Goal: Register for event/course

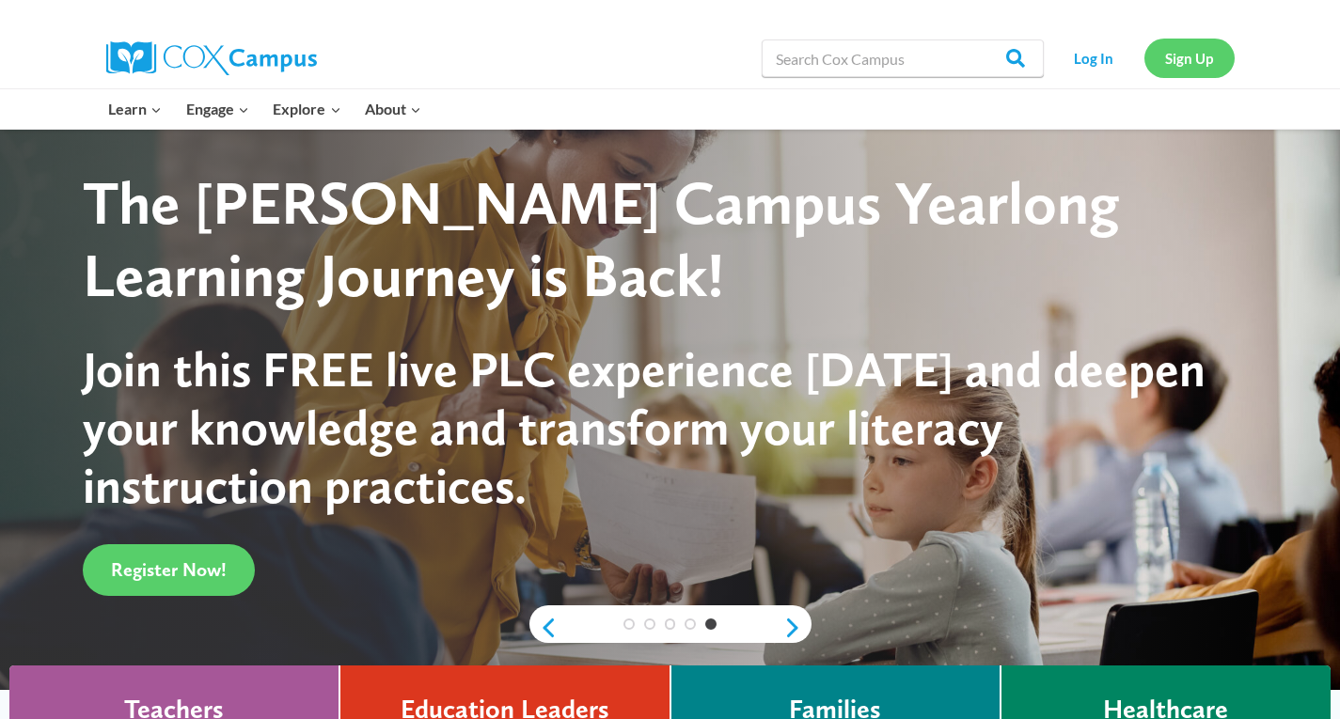
click at [1187, 59] on link "Sign Up" at bounding box center [1189, 58] width 90 height 39
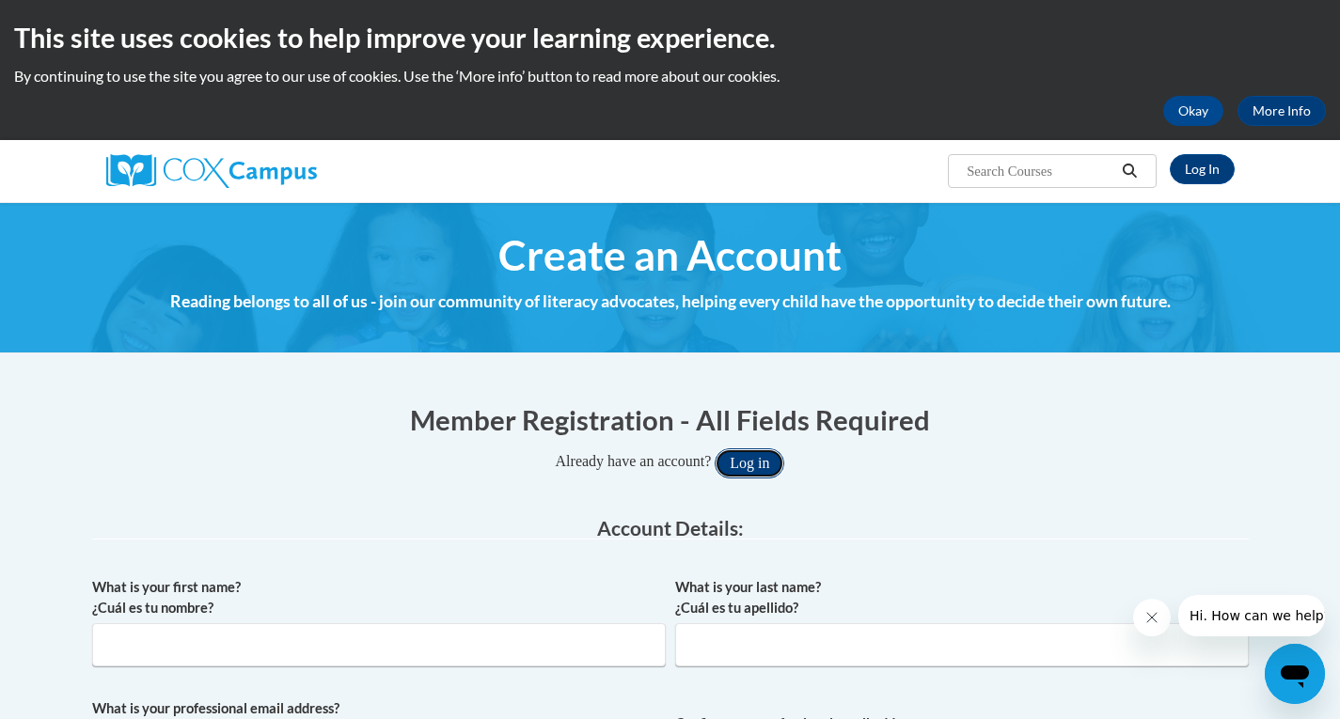
click at [756, 461] on button "Log in" at bounding box center [750, 464] width 70 height 30
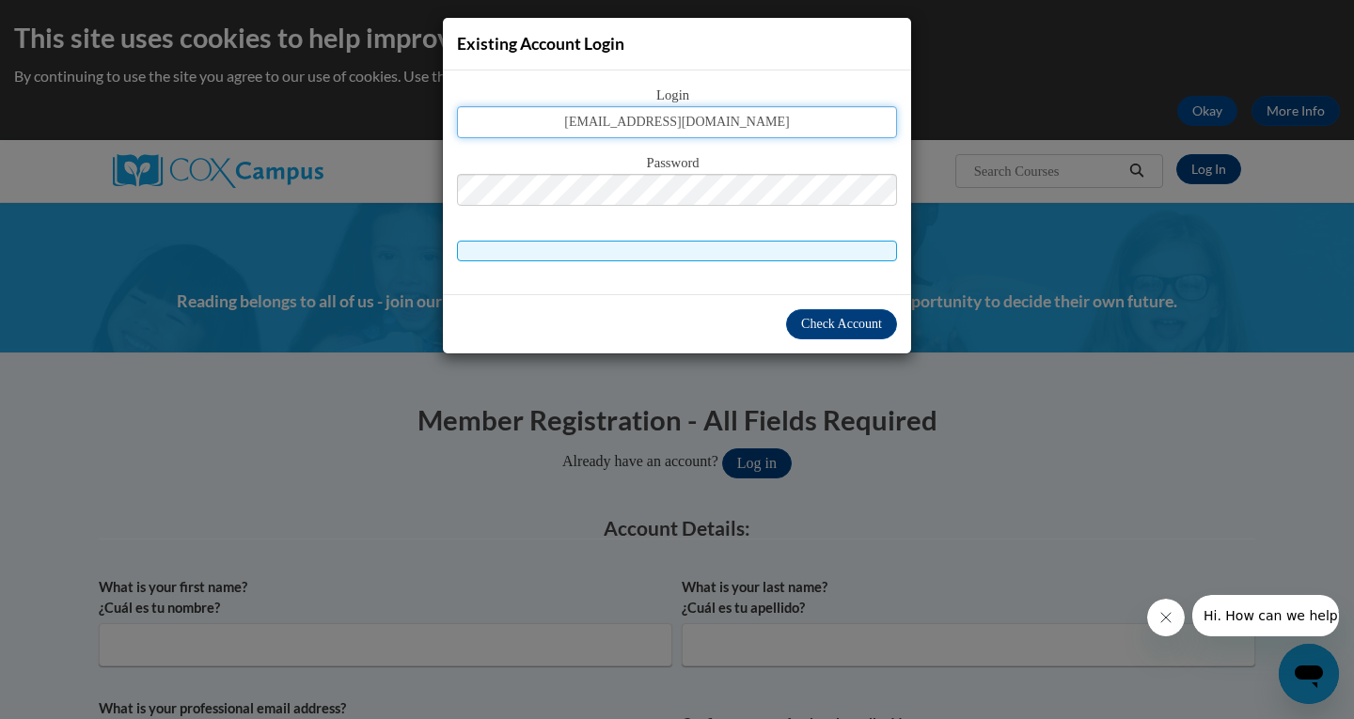
type input "stepfast69@gmail.com"
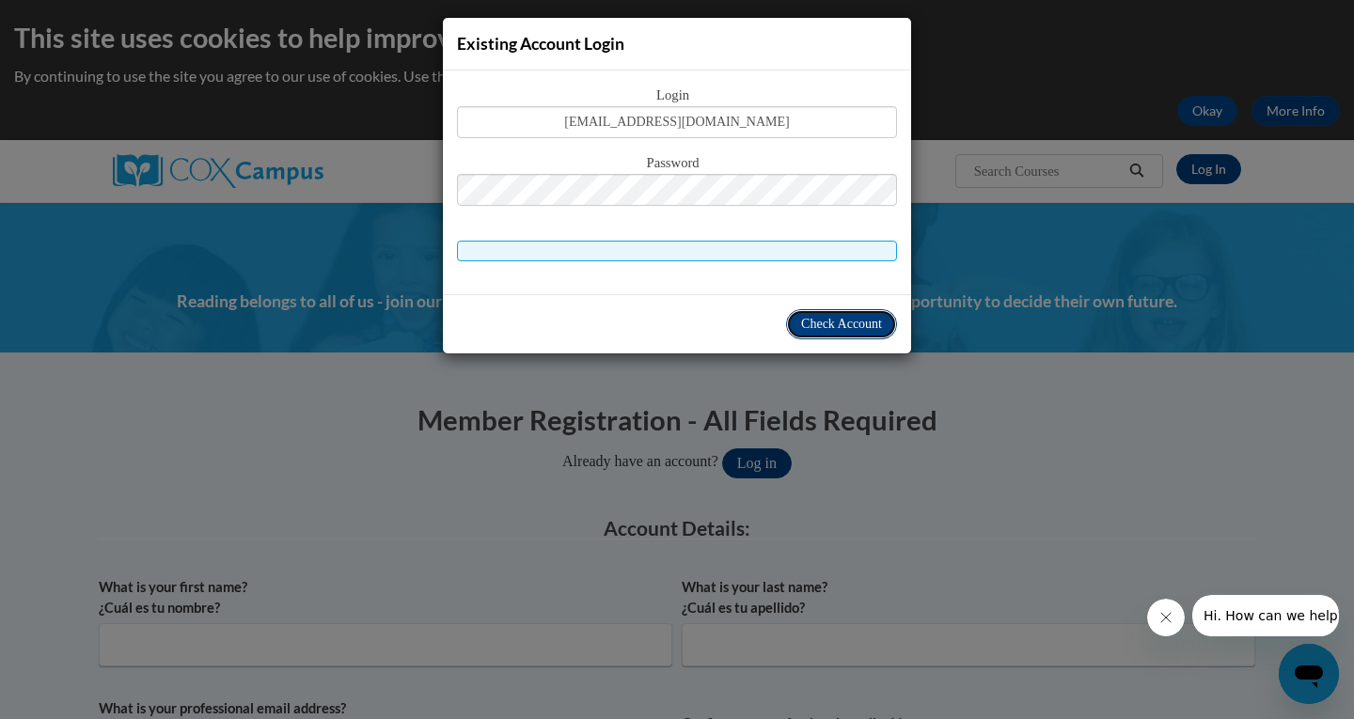
click at [849, 326] on span "Check Account" at bounding box center [841, 324] width 81 height 14
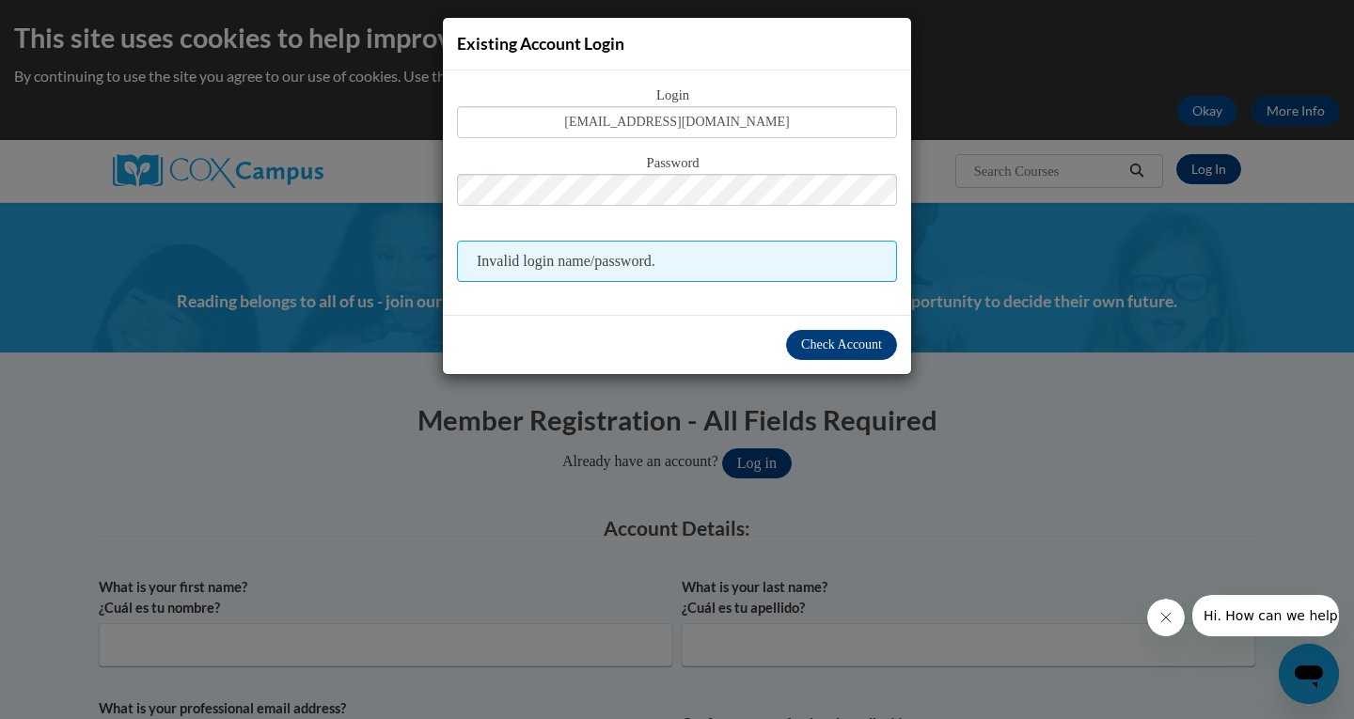
click at [1024, 409] on div "Existing Account Login Login stepfast69@gmail.com Password Invalid login name/p…" at bounding box center [677, 359] width 1354 height 719
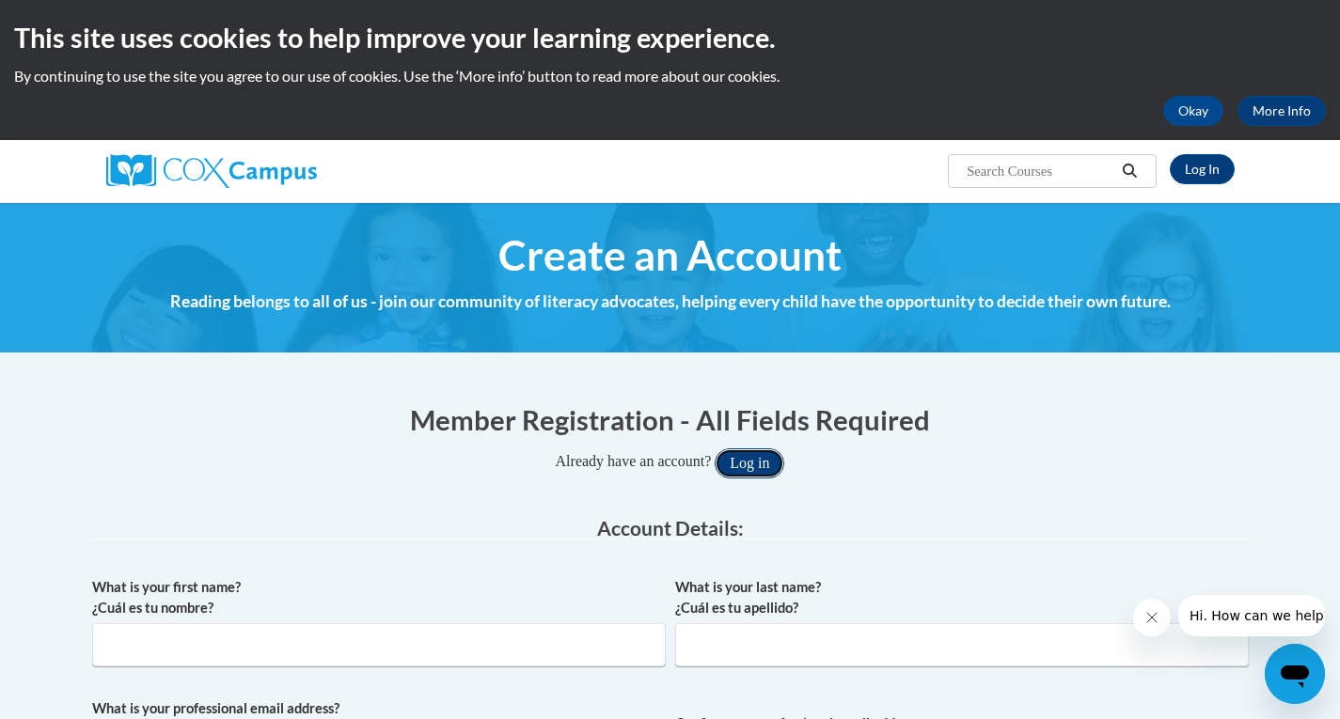
click at [750, 462] on button "Log in" at bounding box center [750, 464] width 70 height 30
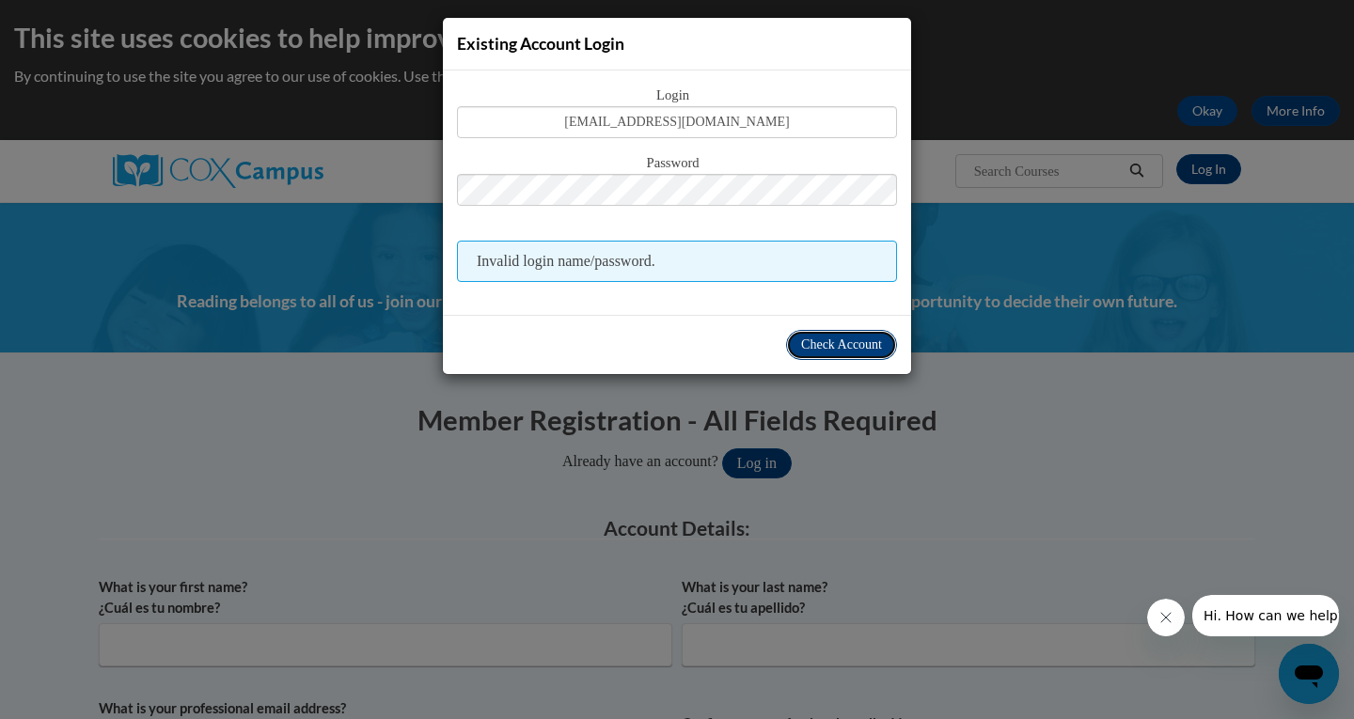
click at [824, 341] on span "Check Account" at bounding box center [841, 345] width 81 height 14
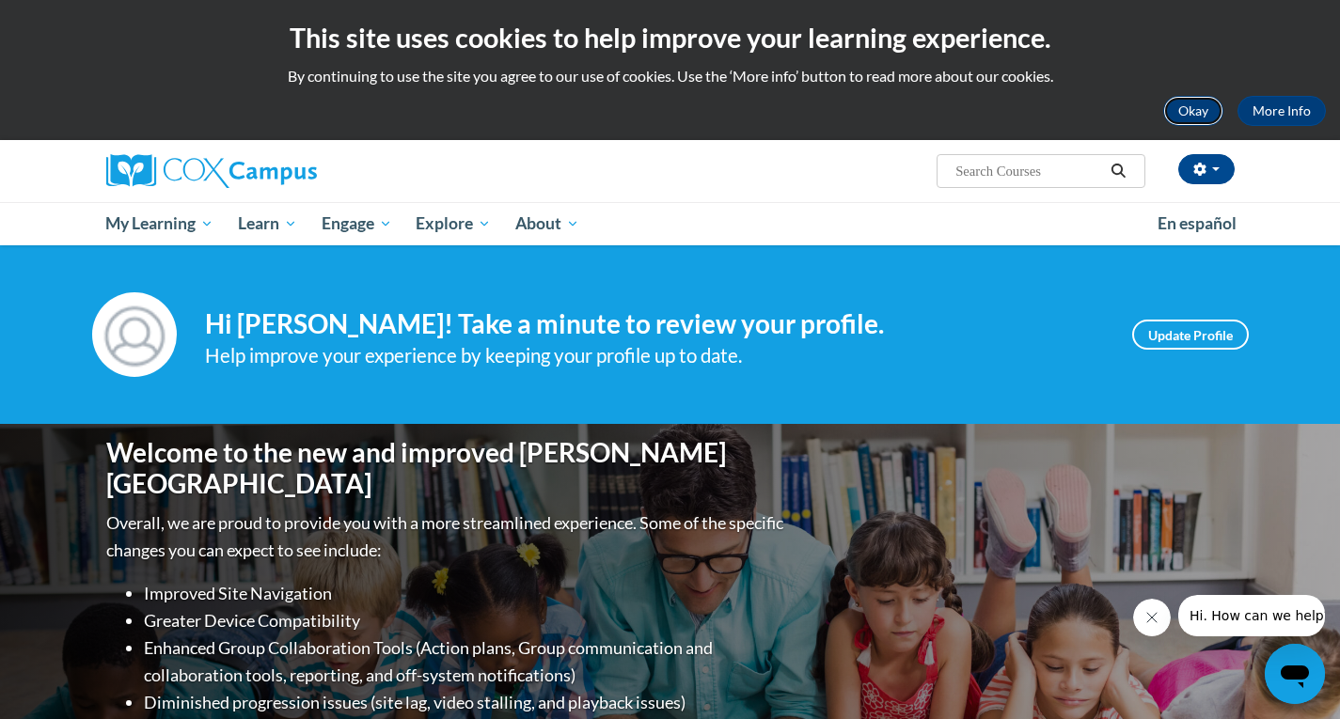
click at [1192, 109] on button "Okay" at bounding box center [1193, 111] width 60 height 30
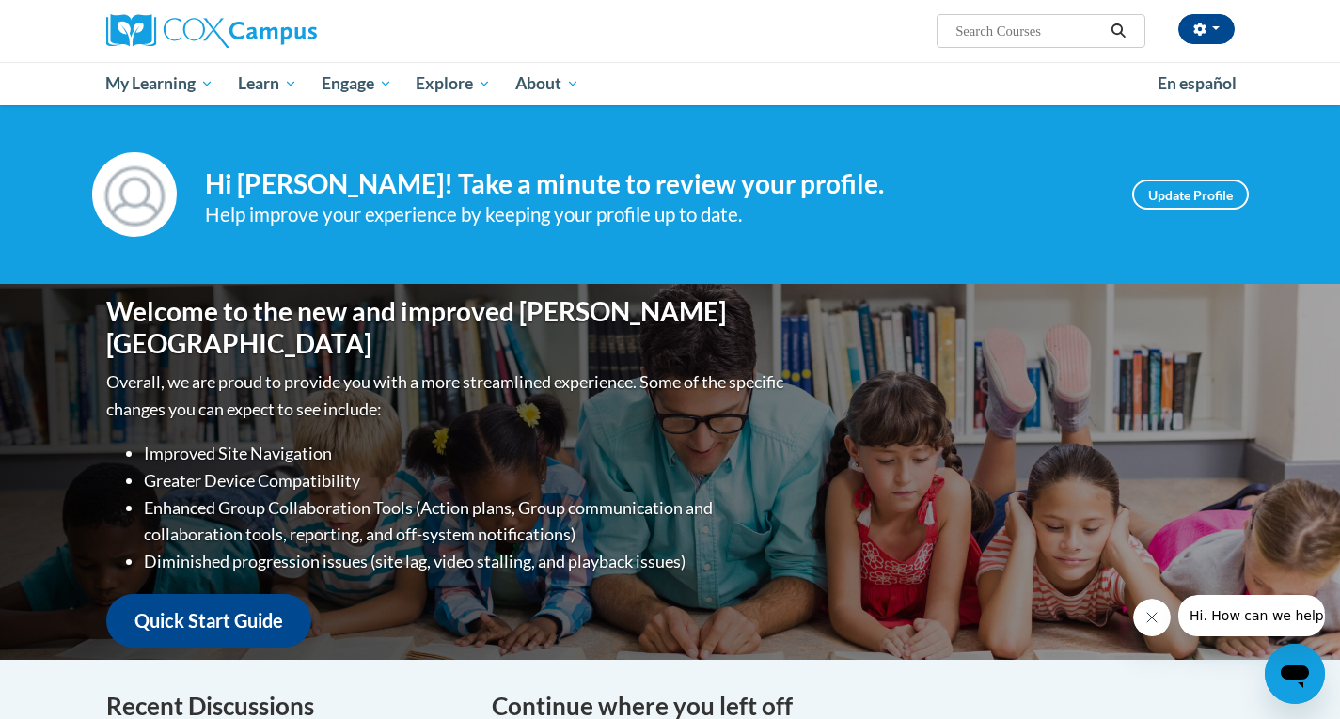
click at [631, 704] on h4 "Continue where you left off" at bounding box center [863, 706] width 743 height 37
click at [550, 703] on h4 "Continue where you left off" at bounding box center [863, 706] width 743 height 37
click at [855, 614] on div "Welcome to the new and improved Cox Campus Overall, we are proud to provide you…" at bounding box center [670, 472] width 1185 height 376
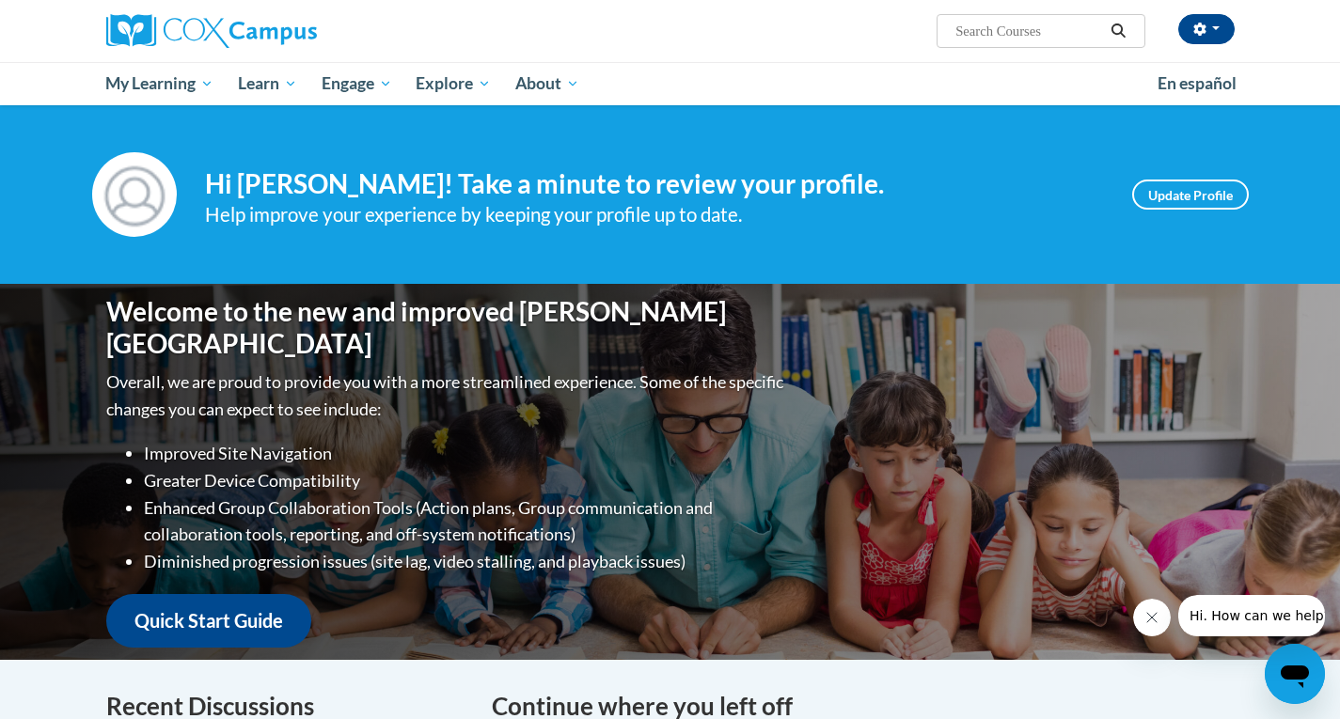
click at [610, 708] on h4 "Continue where you left off" at bounding box center [863, 706] width 743 height 37
click at [610, 706] on div "Continue where you left off" at bounding box center [863, 723] width 743 height 71
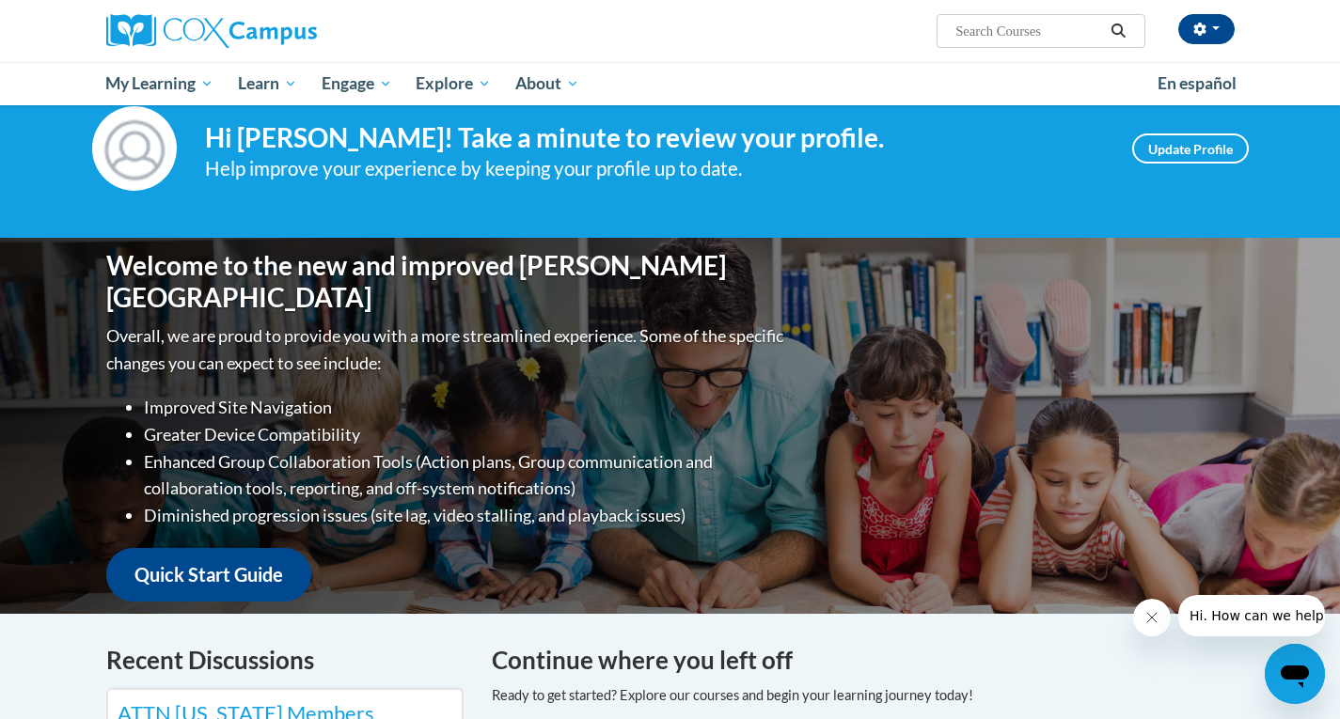
click at [938, 570] on div "Welcome to the new and improved Cox Campus Overall, we are proud to provide you…" at bounding box center [670, 426] width 1185 height 376
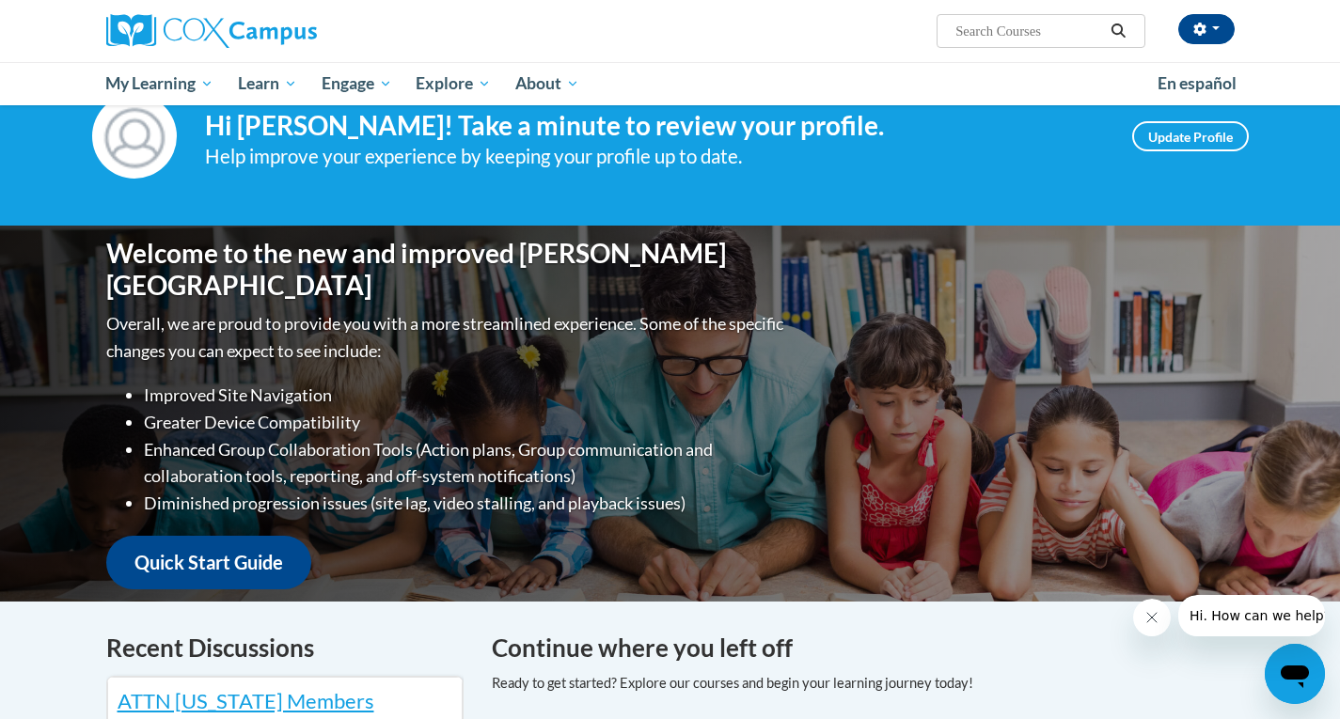
scroll to position [0, 0]
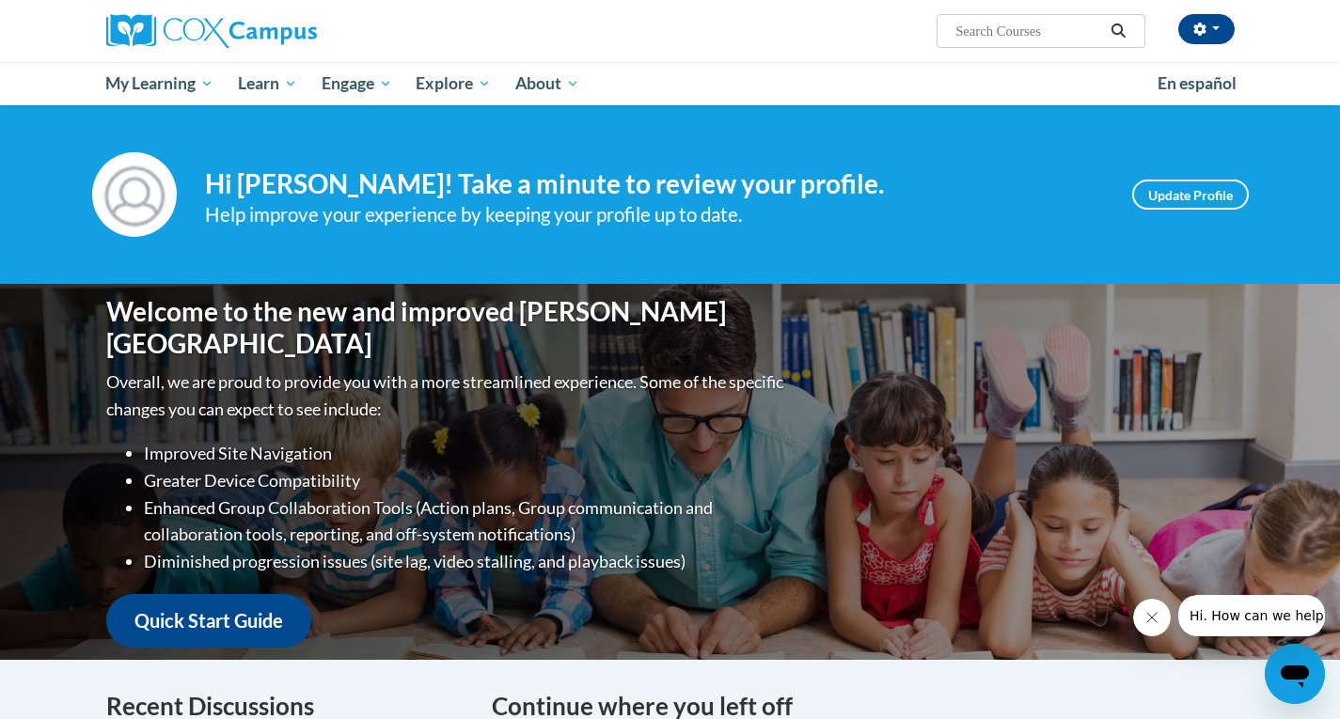
click at [997, 27] on input "Search..." at bounding box center [1029, 31] width 150 height 23
click at [984, 32] on input "Search..." at bounding box center [1029, 31] width 150 height 23
click at [1010, 38] on input "Search..." at bounding box center [1029, 31] width 150 height 23
click at [1116, 29] on icon "Search" at bounding box center [1118, 31] width 17 height 14
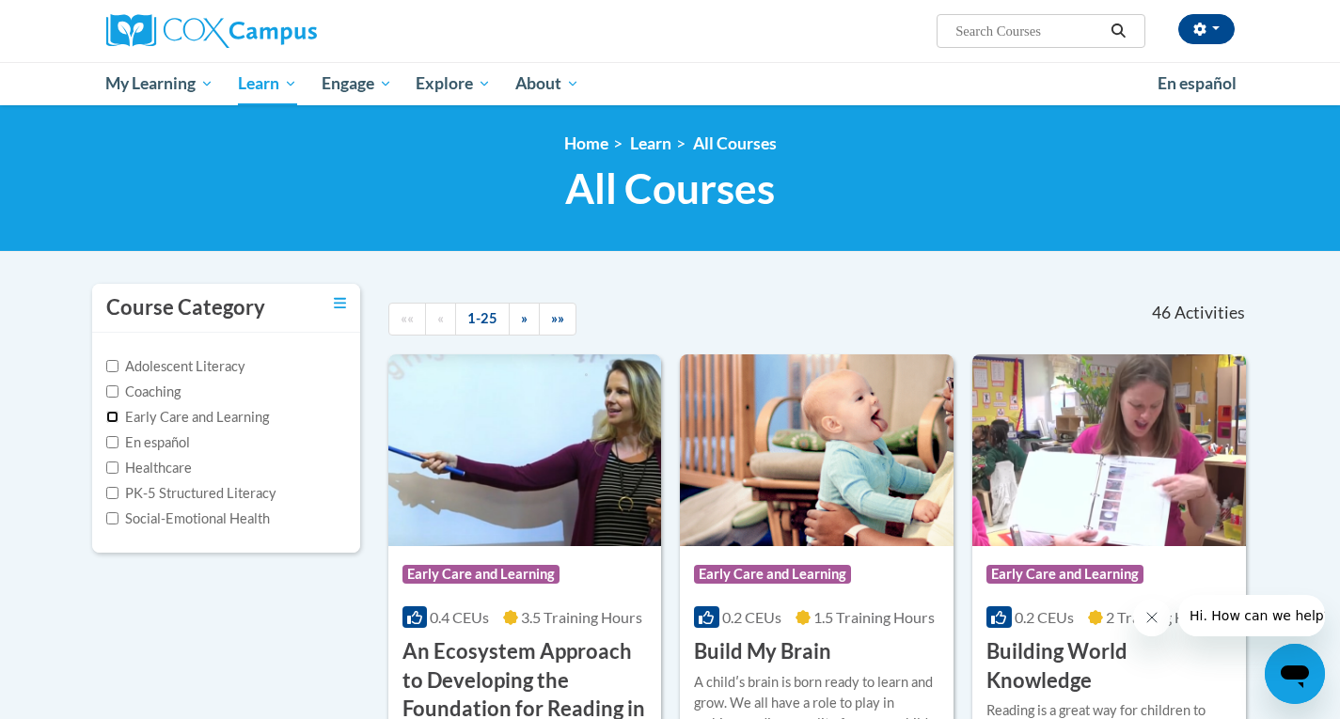
click at [113, 417] on input "Early Care and Learning" at bounding box center [112, 417] width 12 height 12
checkbox input "true"
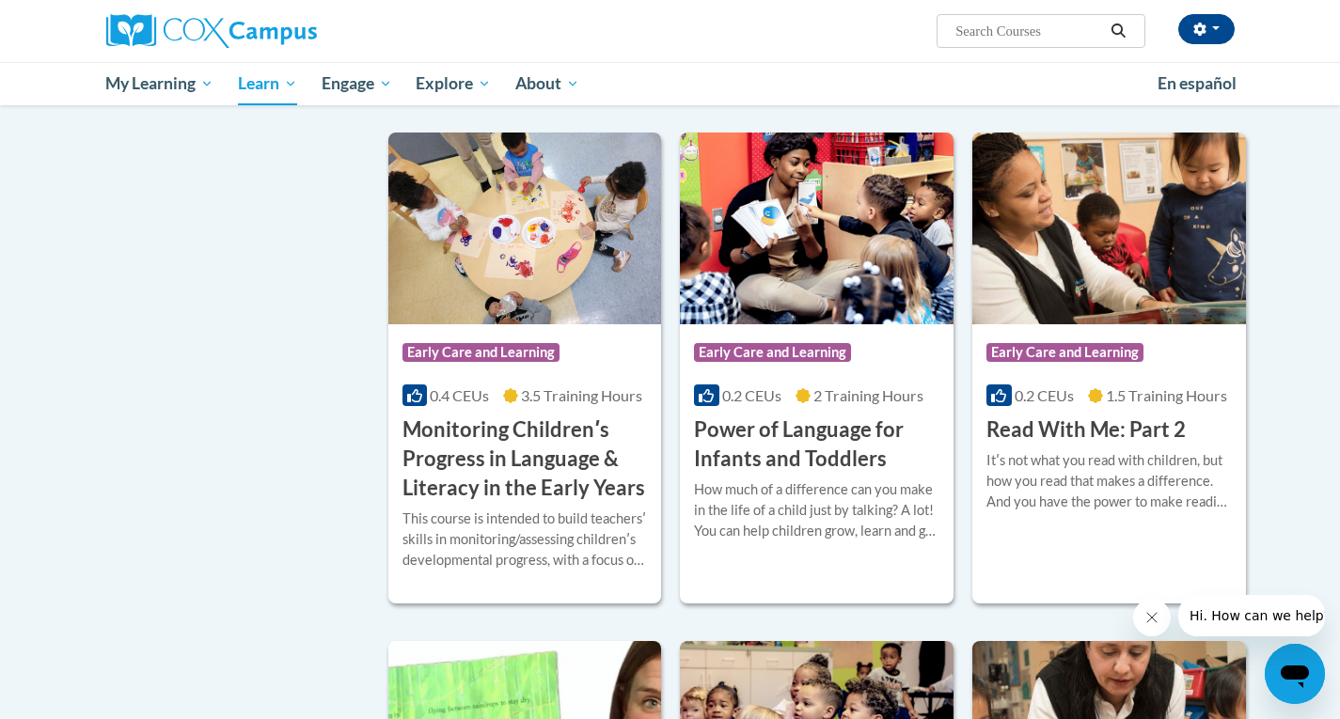
scroll to position [1306, 0]
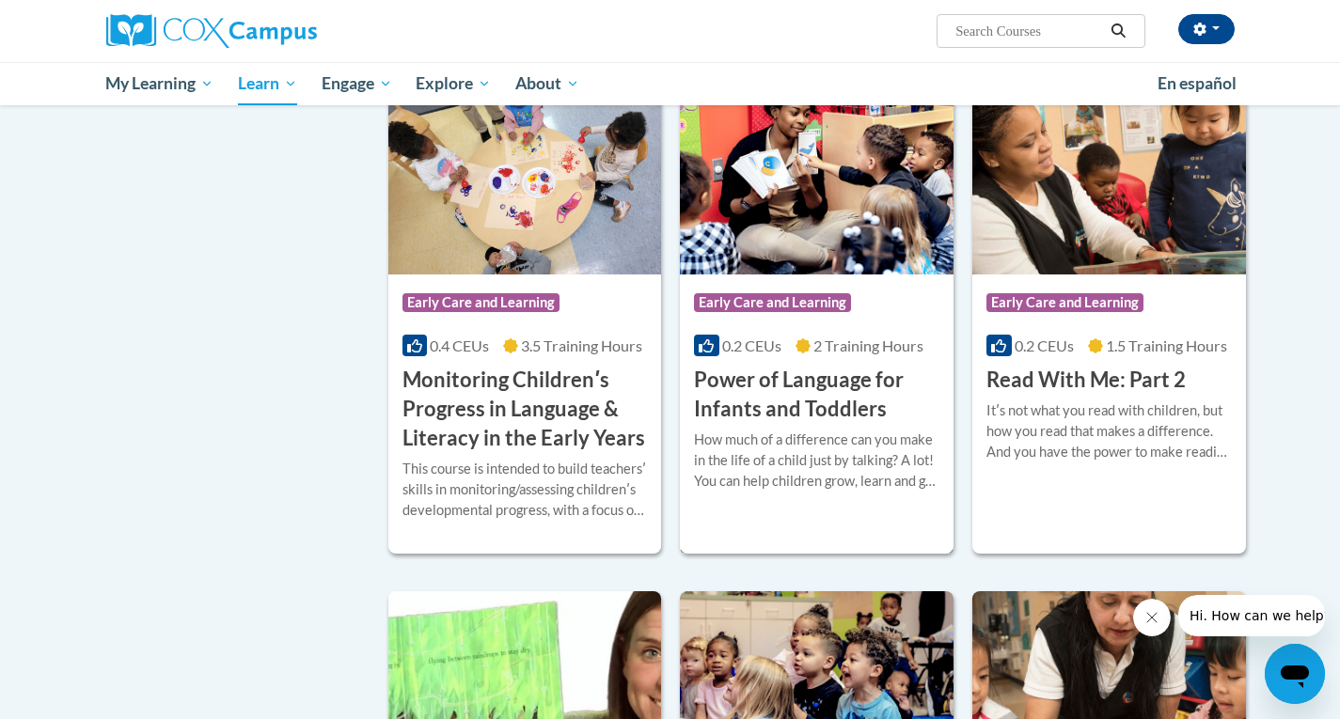
click at [778, 424] on h3 "Power of Language for Infants and Toddlers" at bounding box center [816, 395] width 245 height 58
click at [779, 424] on h3 "Power of Language for Infants and Toddlers" at bounding box center [816, 395] width 245 height 58
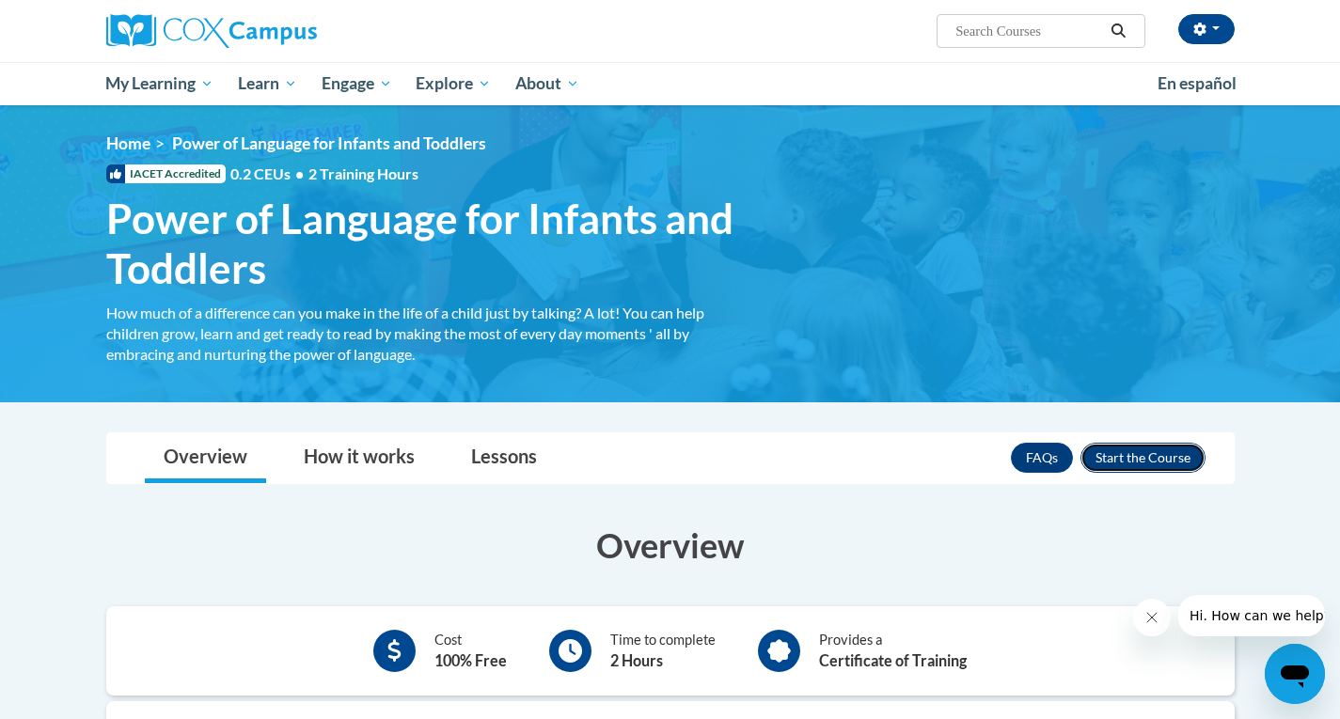
click at [1123, 451] on button "Enroll" at bounding box center [1142, 458] width 125 height 30
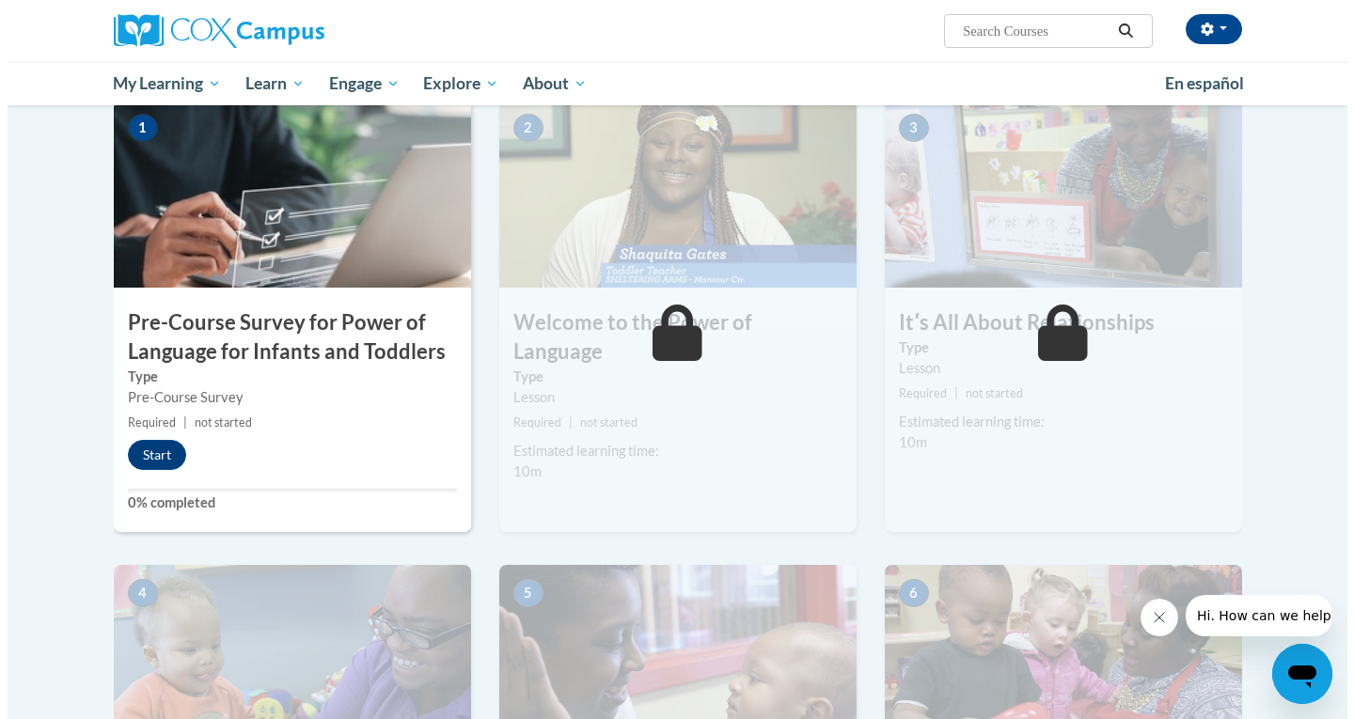
scroll to position [402, 0]
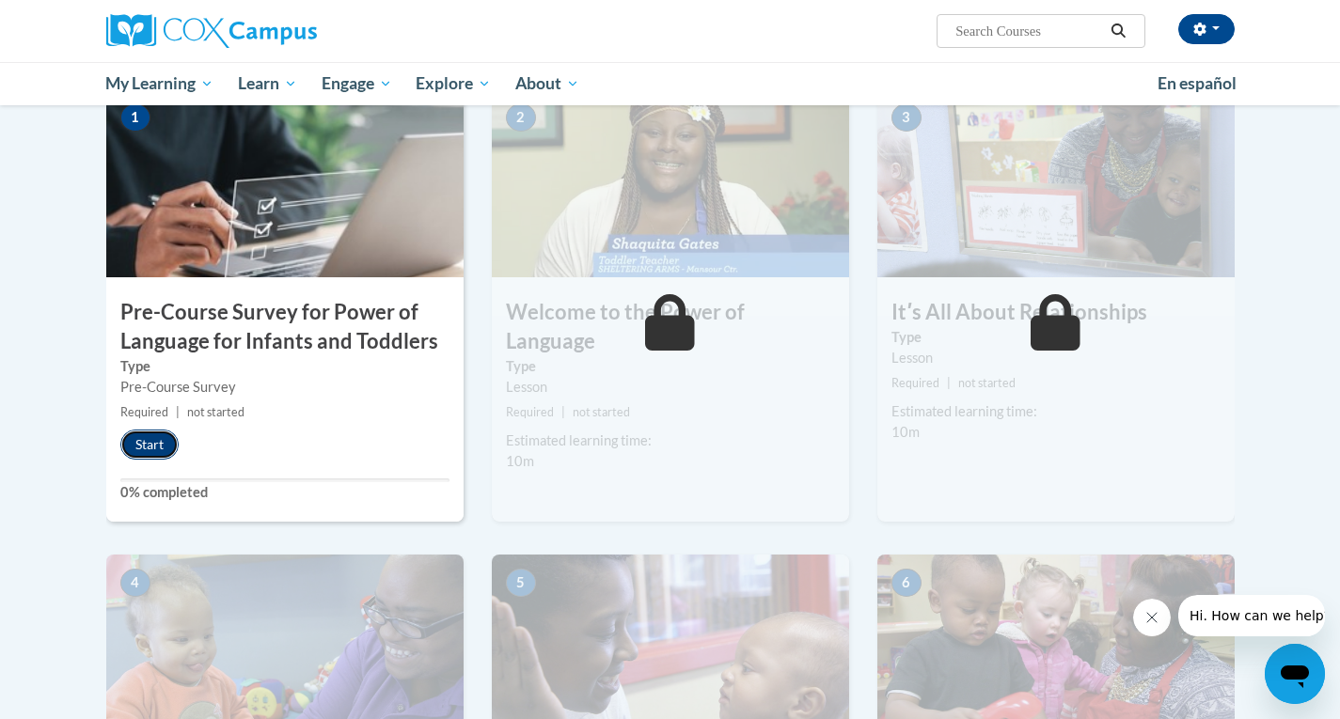
click at [147, 435] on button "Start" at bounding box center [149, 445] width 58 height 30
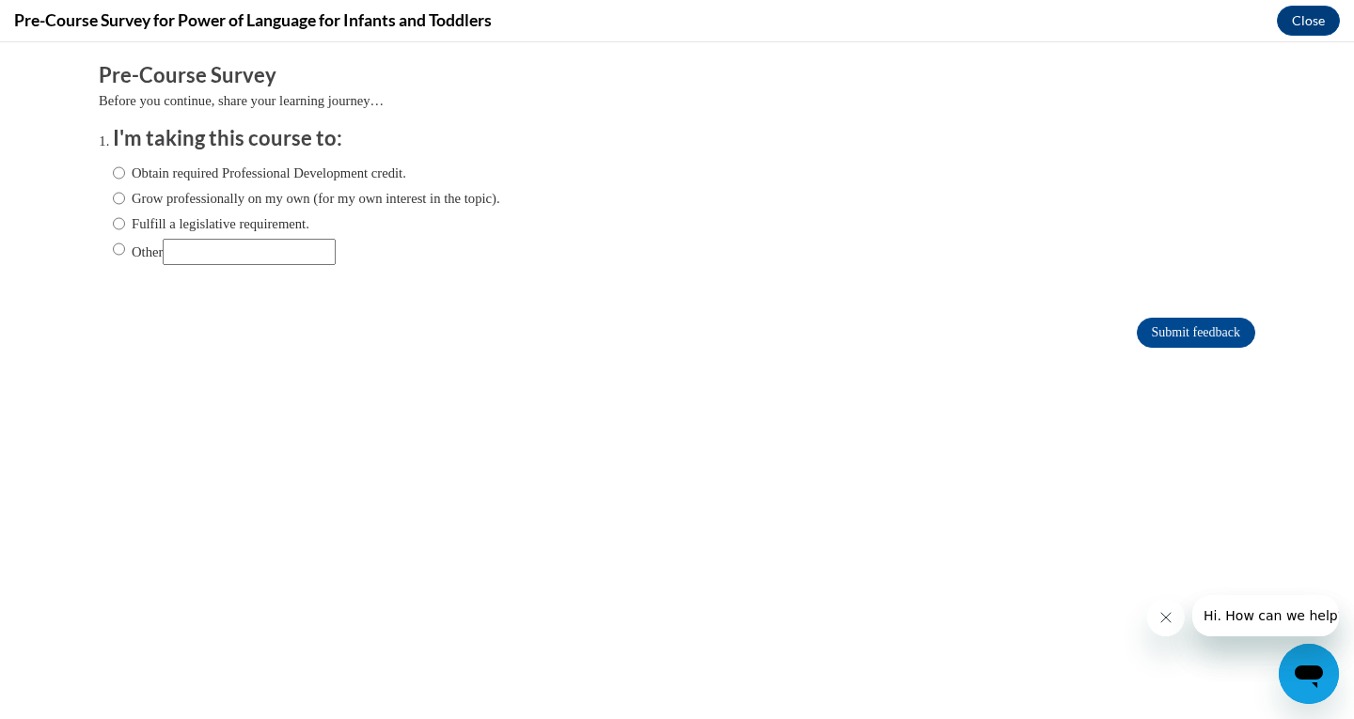
scroll to position [0, 0]
click at [113, 175] on input "Obtain required Professional Development credit." at bounding box center [119, 173] width 12 height 21
radio input "true"
click at [1153, 328] on input "Submit feedback" at bounding box center [1196, 333] width 118 height 30
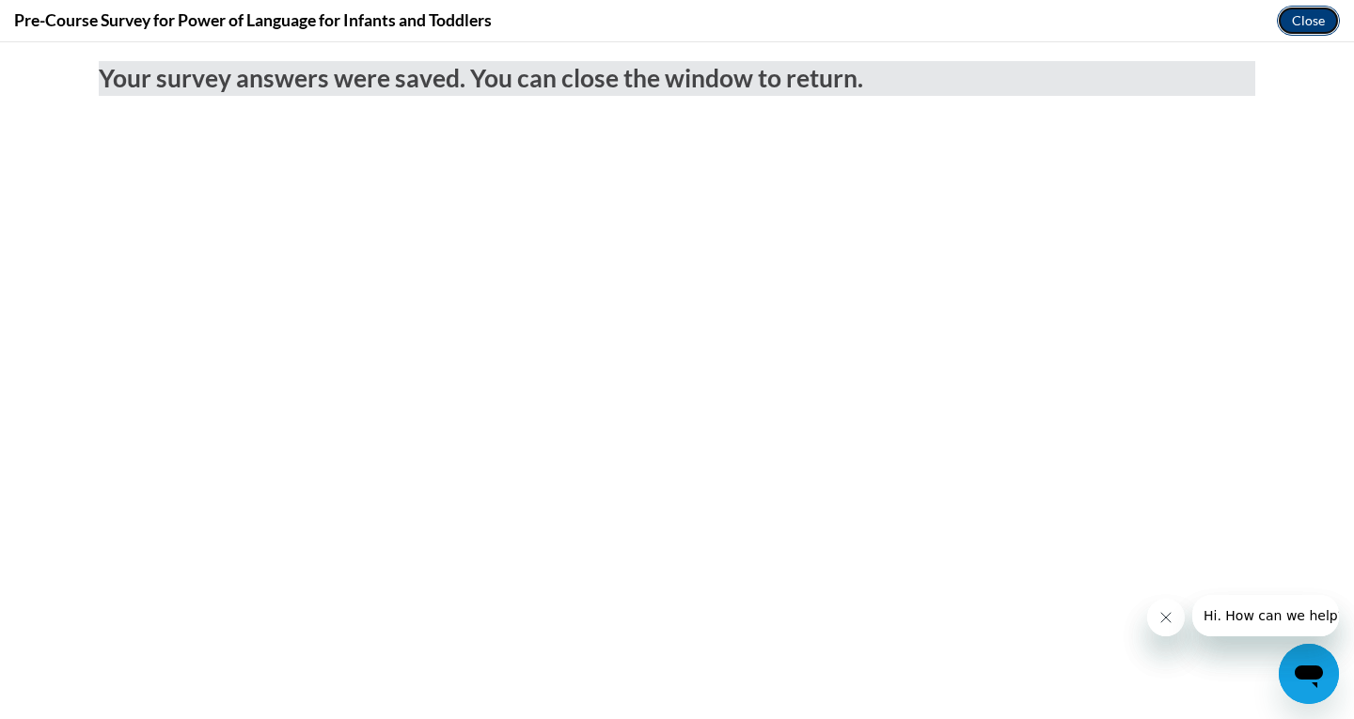
click at [1304, 17] on button "Close" at bounding box center [1308, 21] width 63 height 30
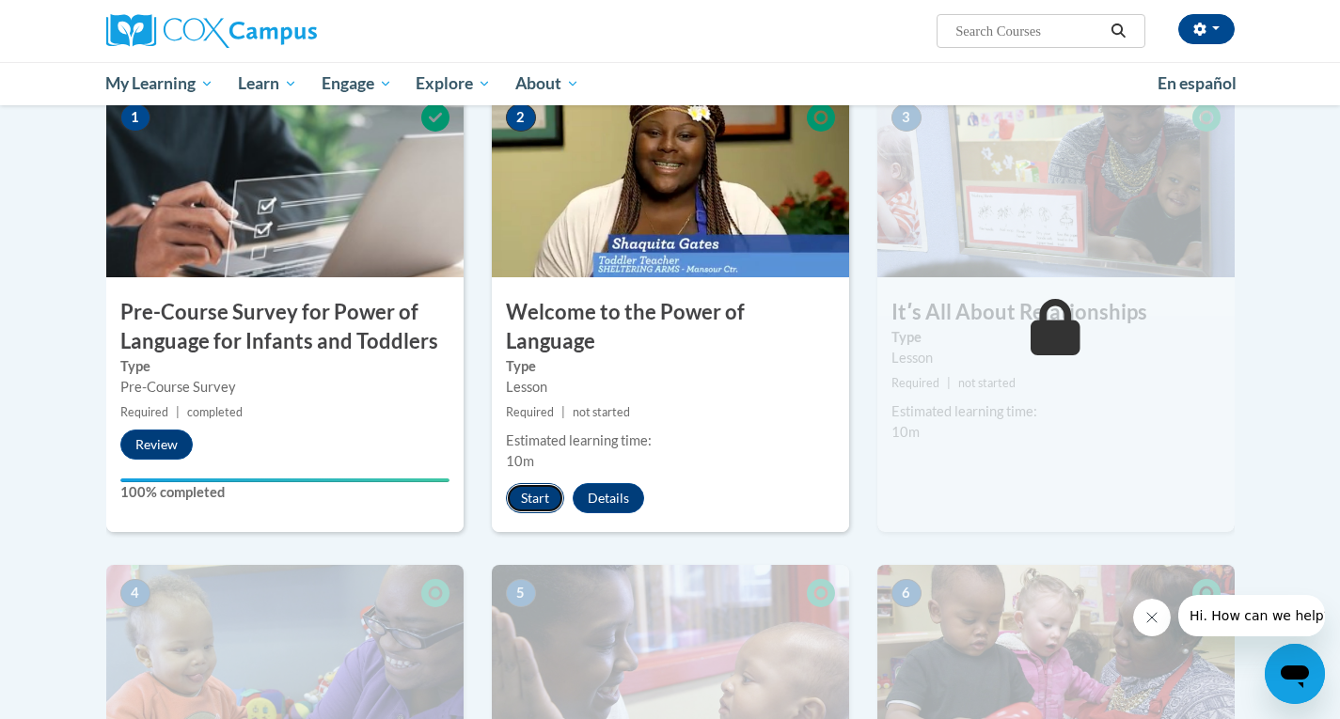
click at [521, 483] on button "Start" at bounding box center [535, 498] width 58 height 30
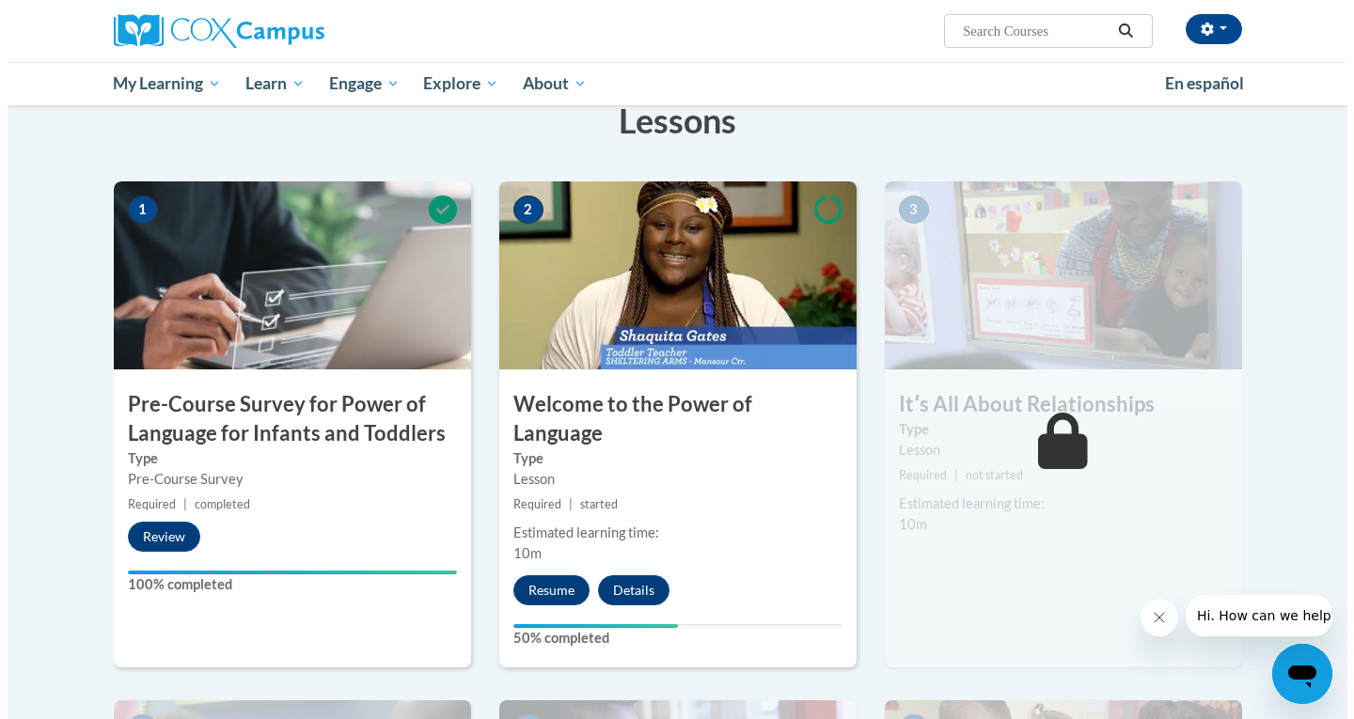
scroll to position [326, 0]
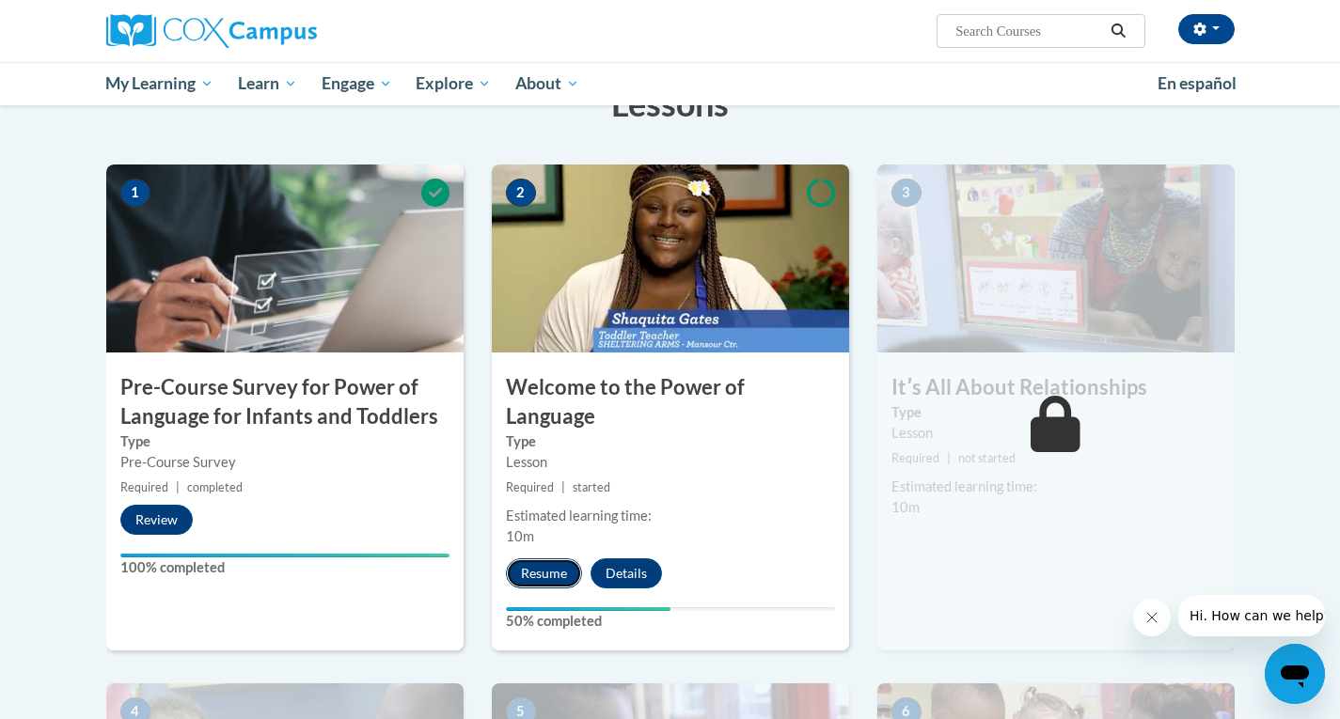
click at [537, 559] on button "Resume" at bounding box center [544, 574] width 76 height 30
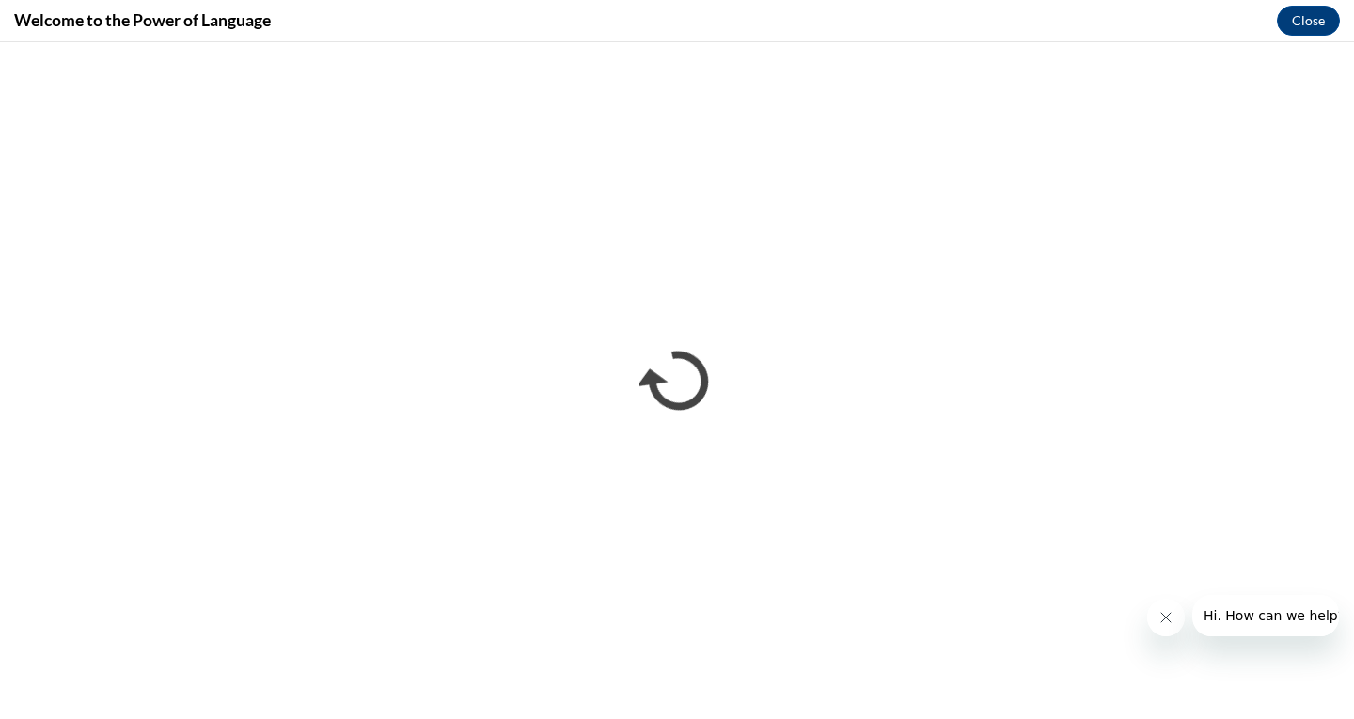
scroll to position [0, 0]
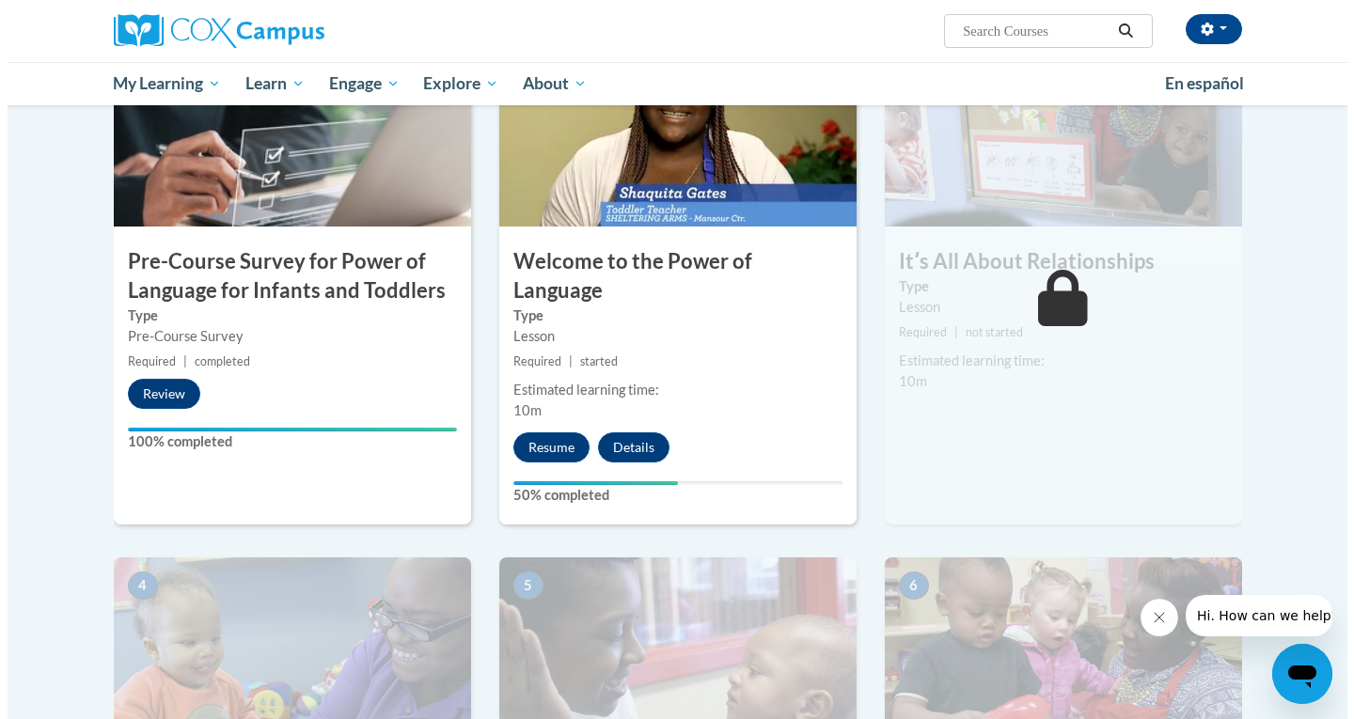
scroll to position [490, 0]
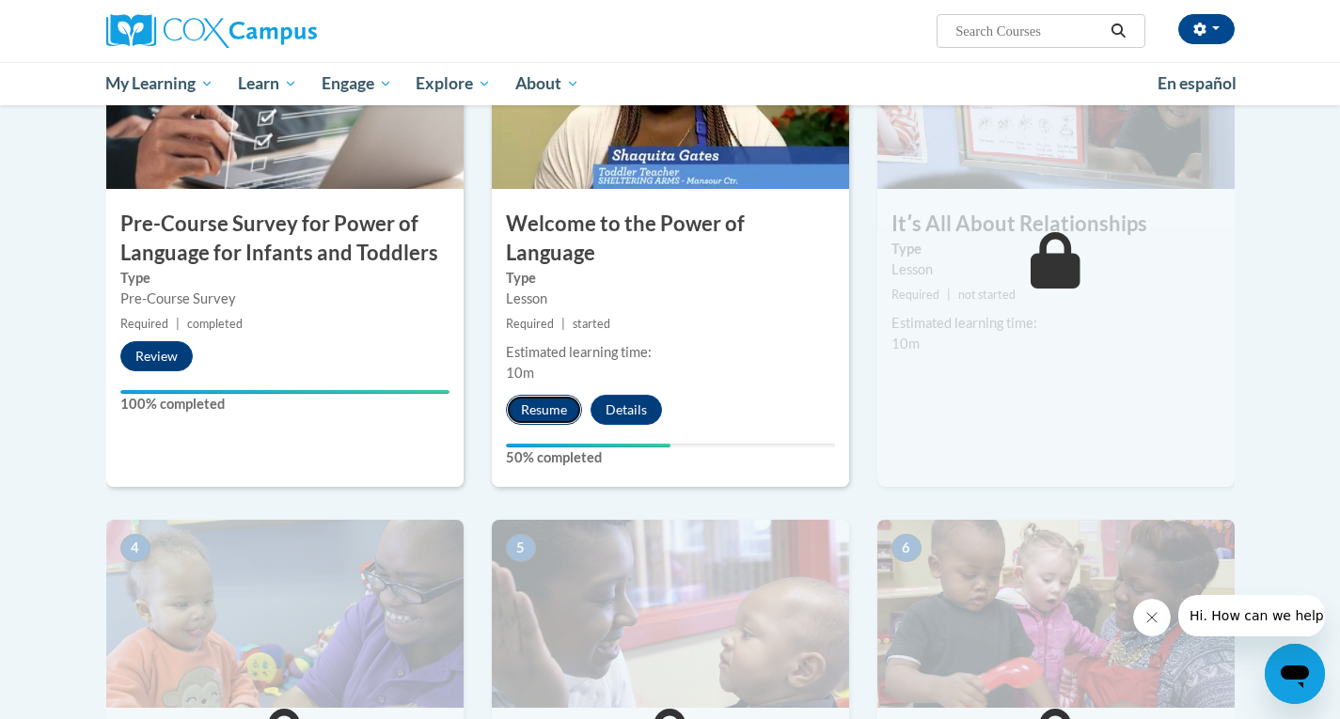
click at [542, 395] on button "Resume" at bounding box center [544, 410] width 76 height 30
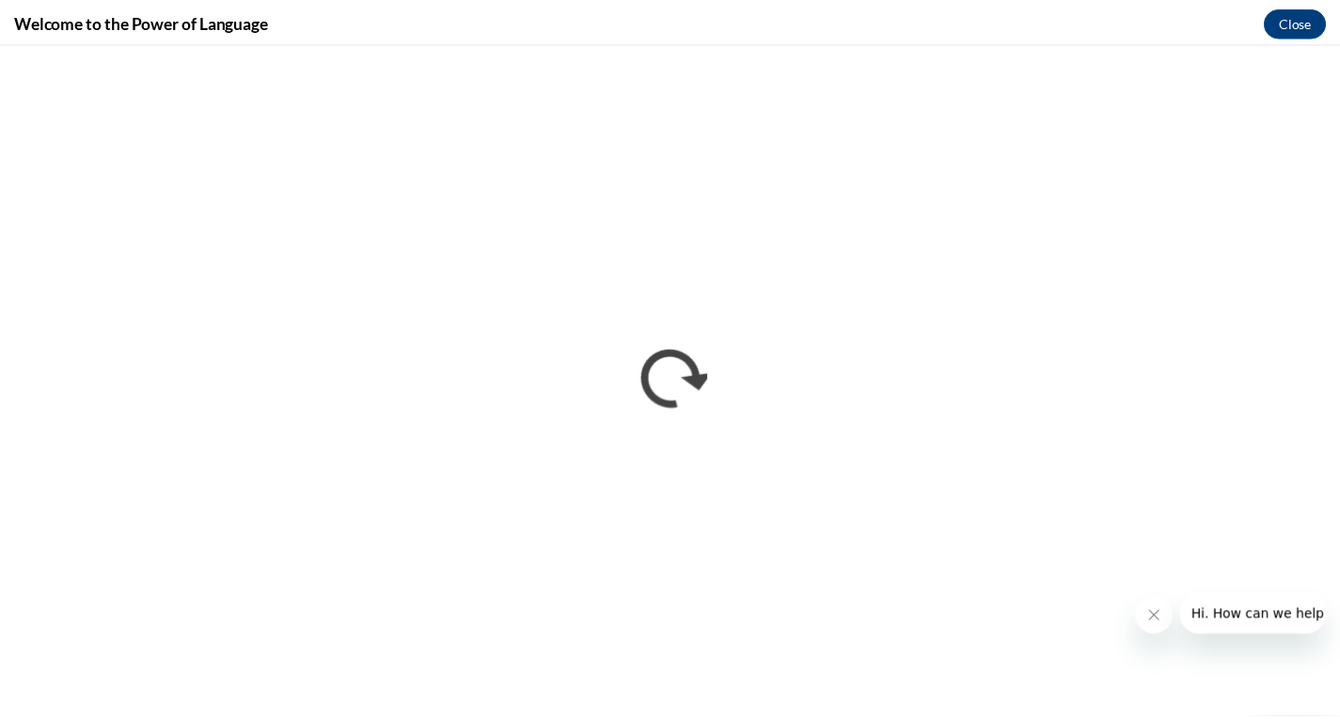
scroll to position [0, 0]
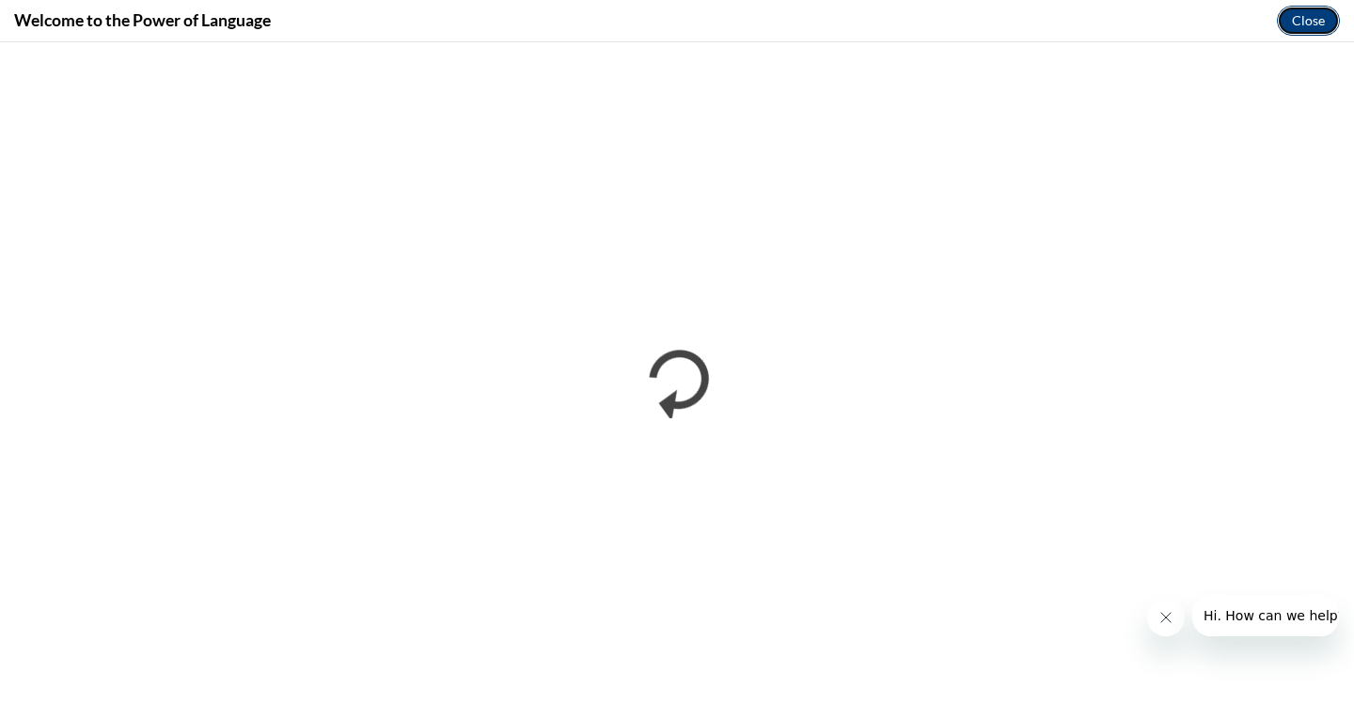
click at [1314, 16] on button "Close" at bounding box center [1308, 21] width 63 height 30
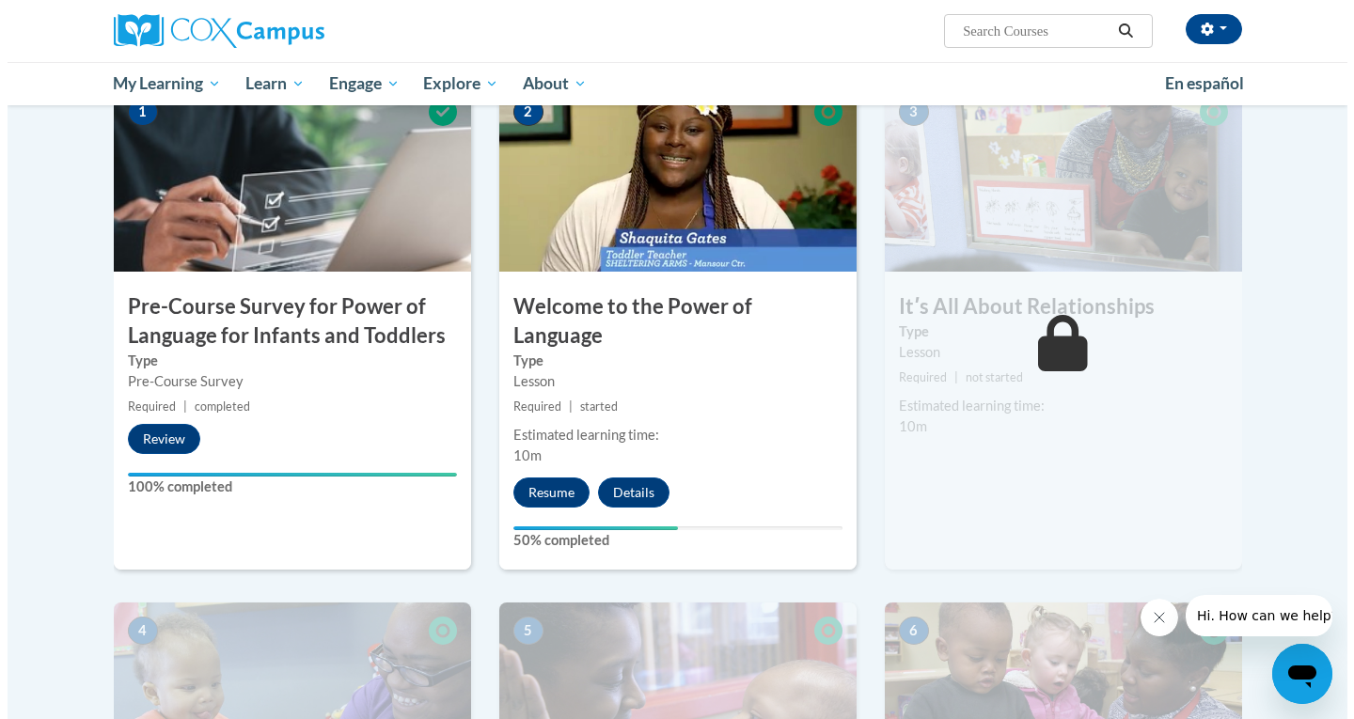
scroll to position [411, 0]
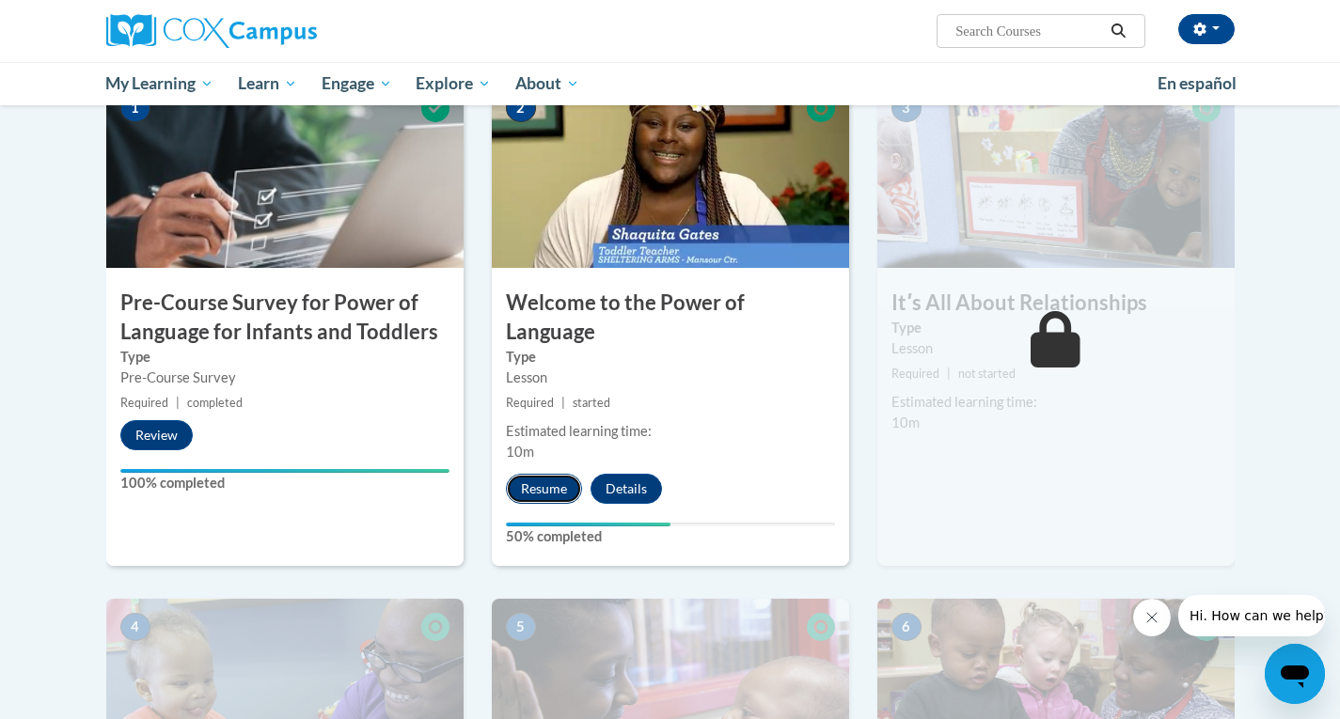
click at [529, 474] on button "Resume" at bounding box center [544, 489] width 76 height 30
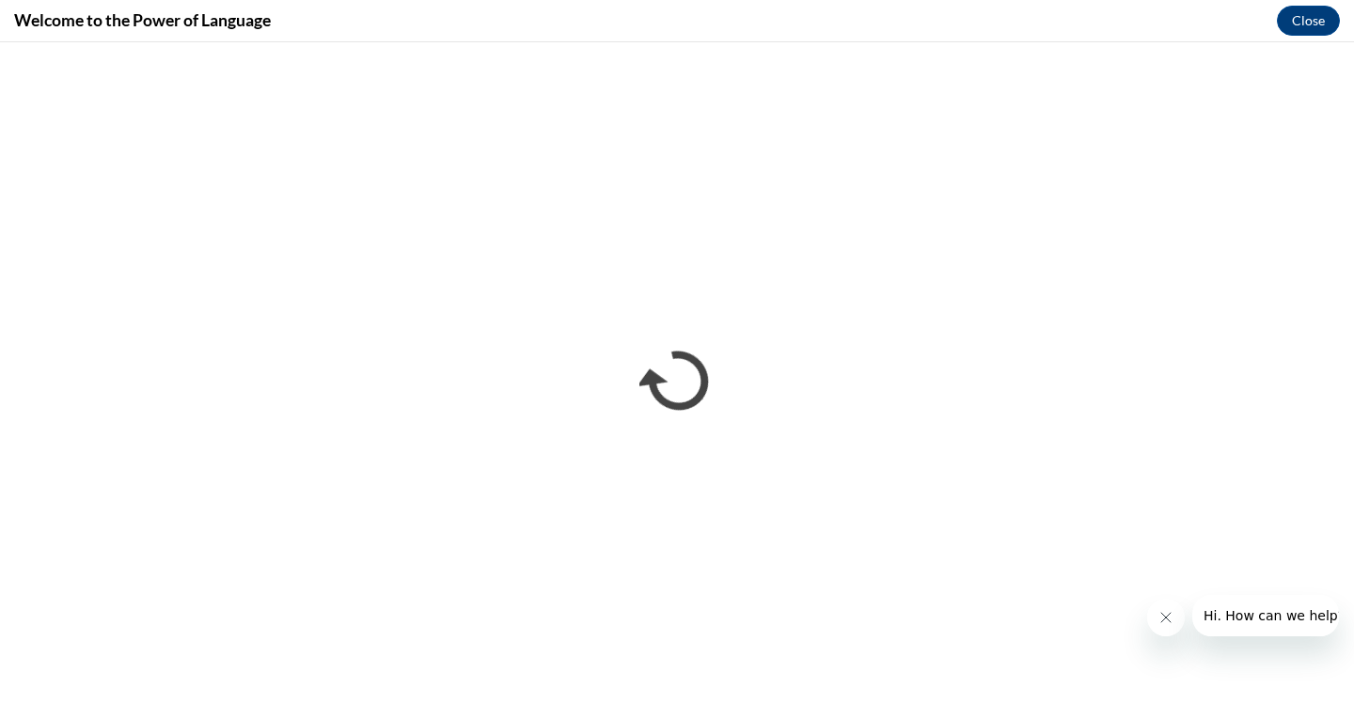
scroll to position [0, 0]
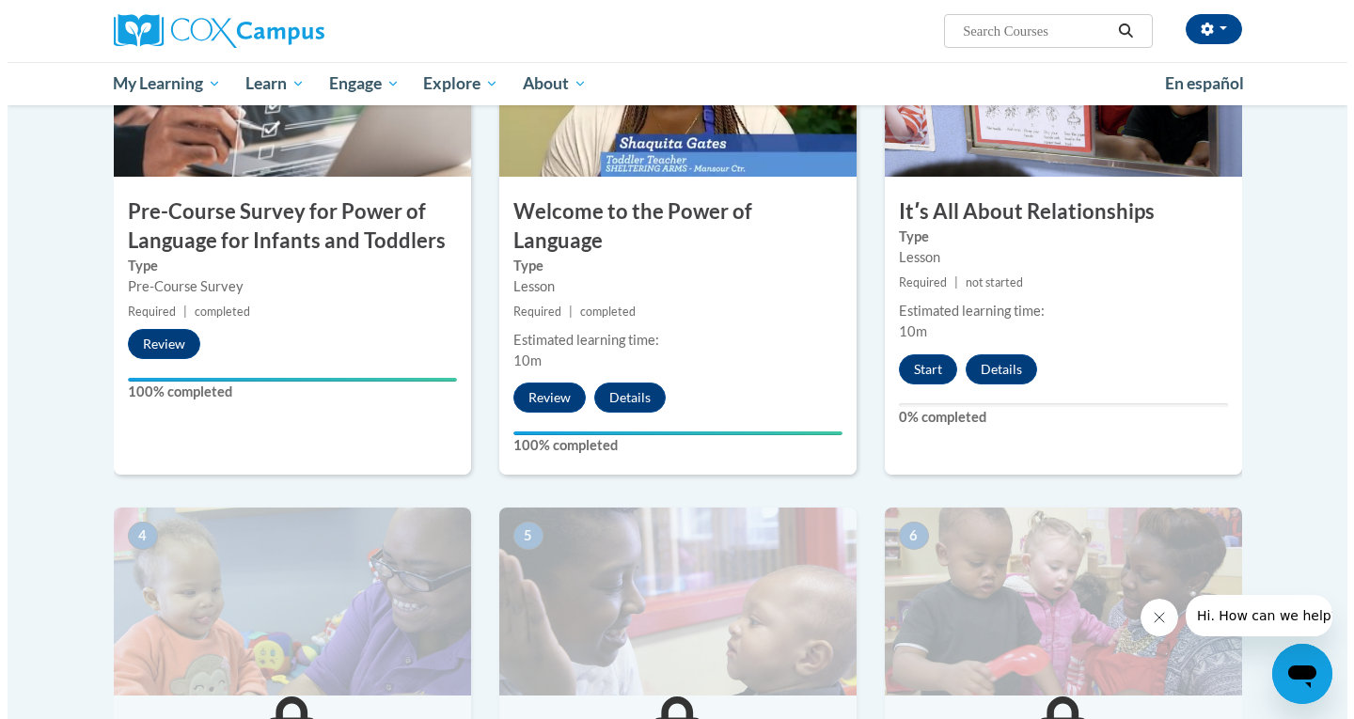
scroll to position [540, 0]
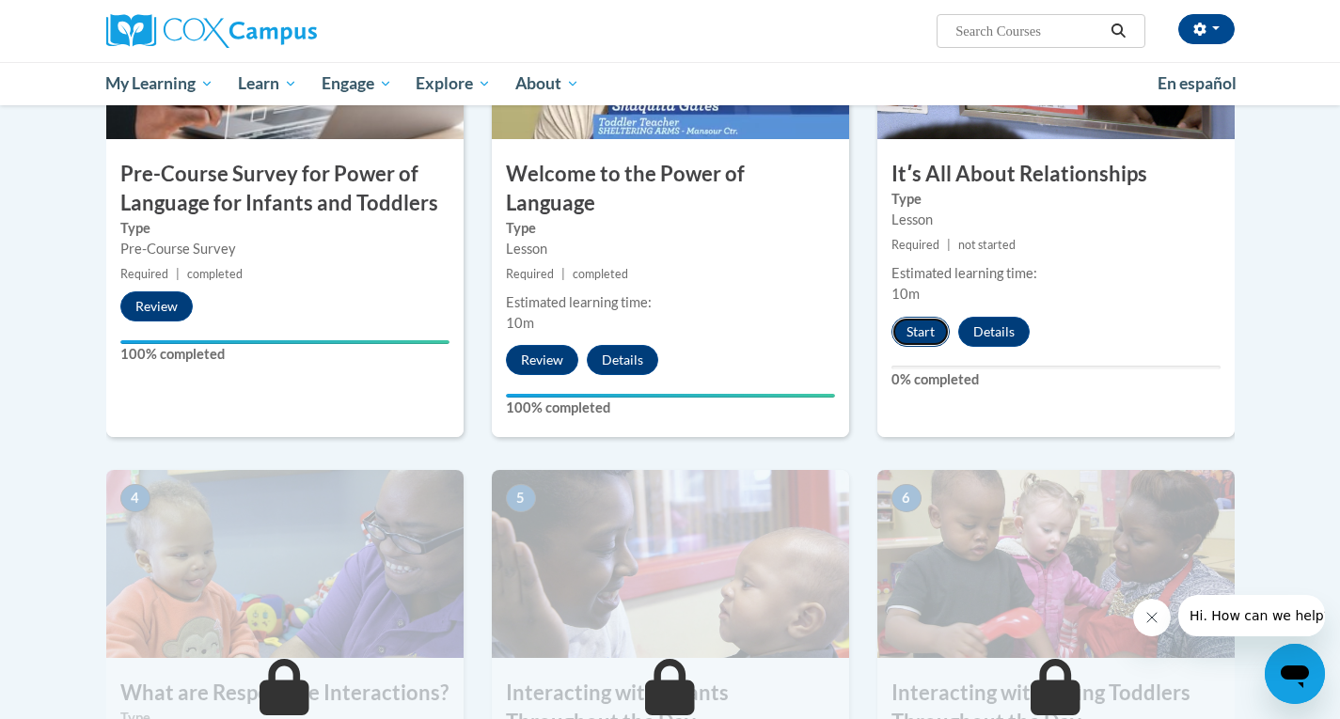
click at [910, 328] on button "Start" at bounding box center [920, 332] width 58 height 30
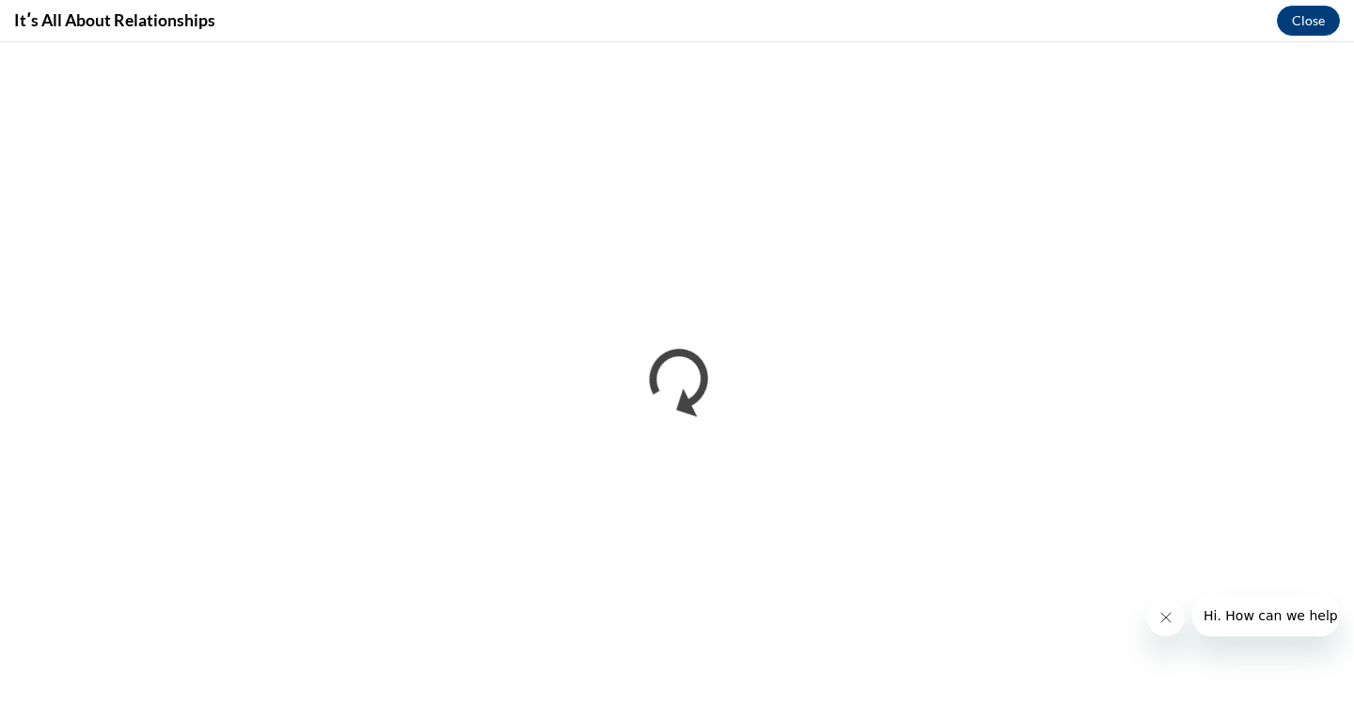
scroll to position [0, 0]
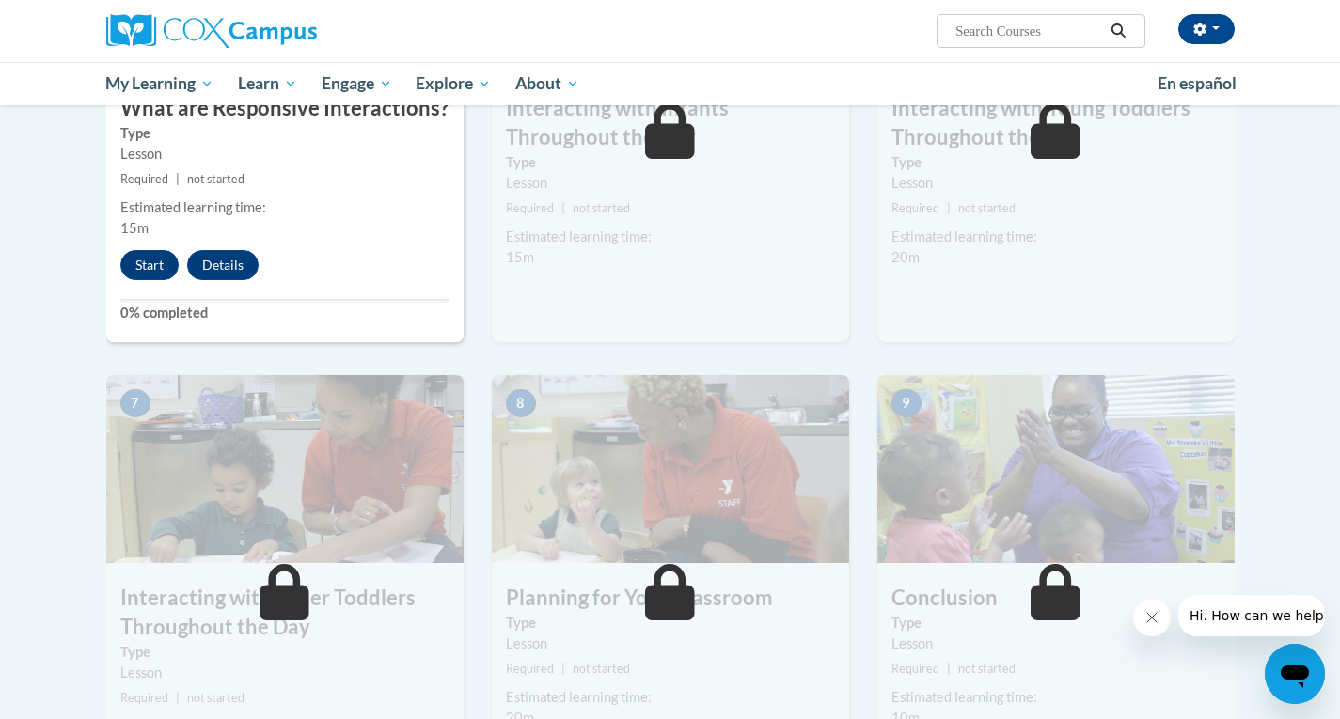
scroll to position [1107, 0]
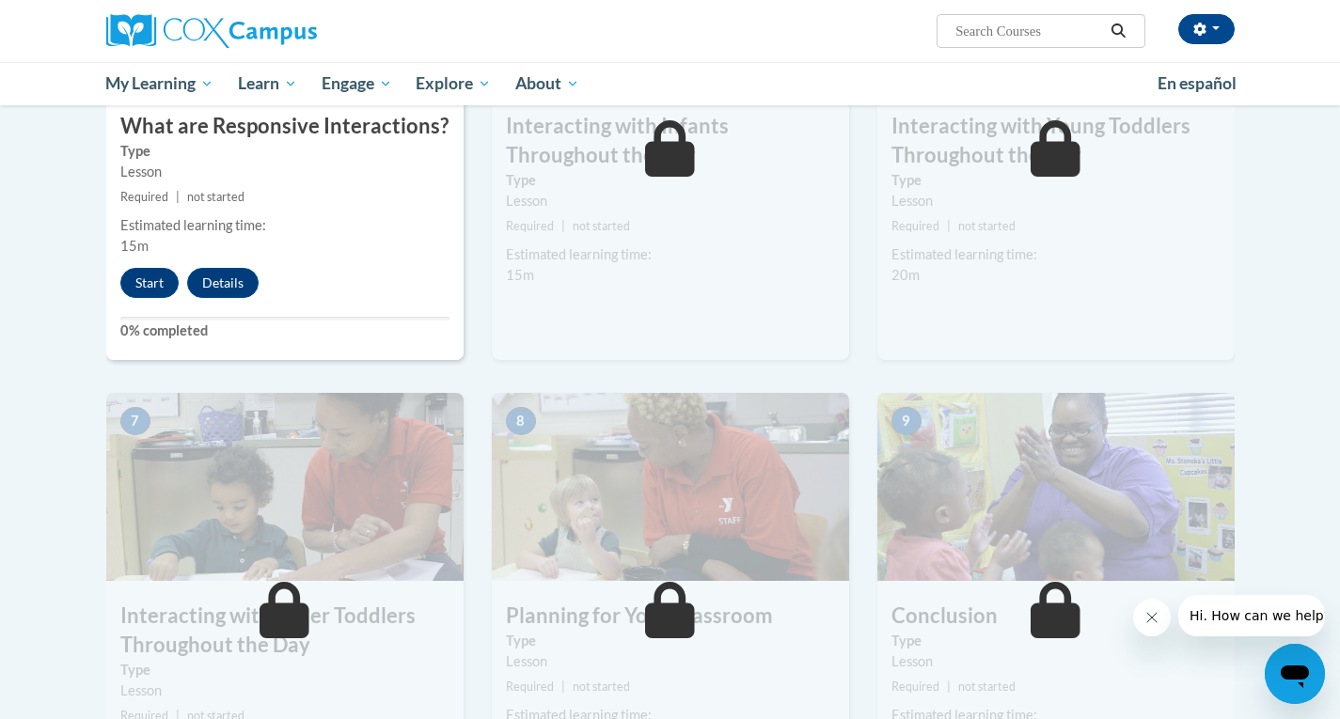
click at [355, 452] on img at bounding box center [284, 487] width 357 height 188
click at [355, 445] on img at bounding box center [284, 487] width 357 height 188
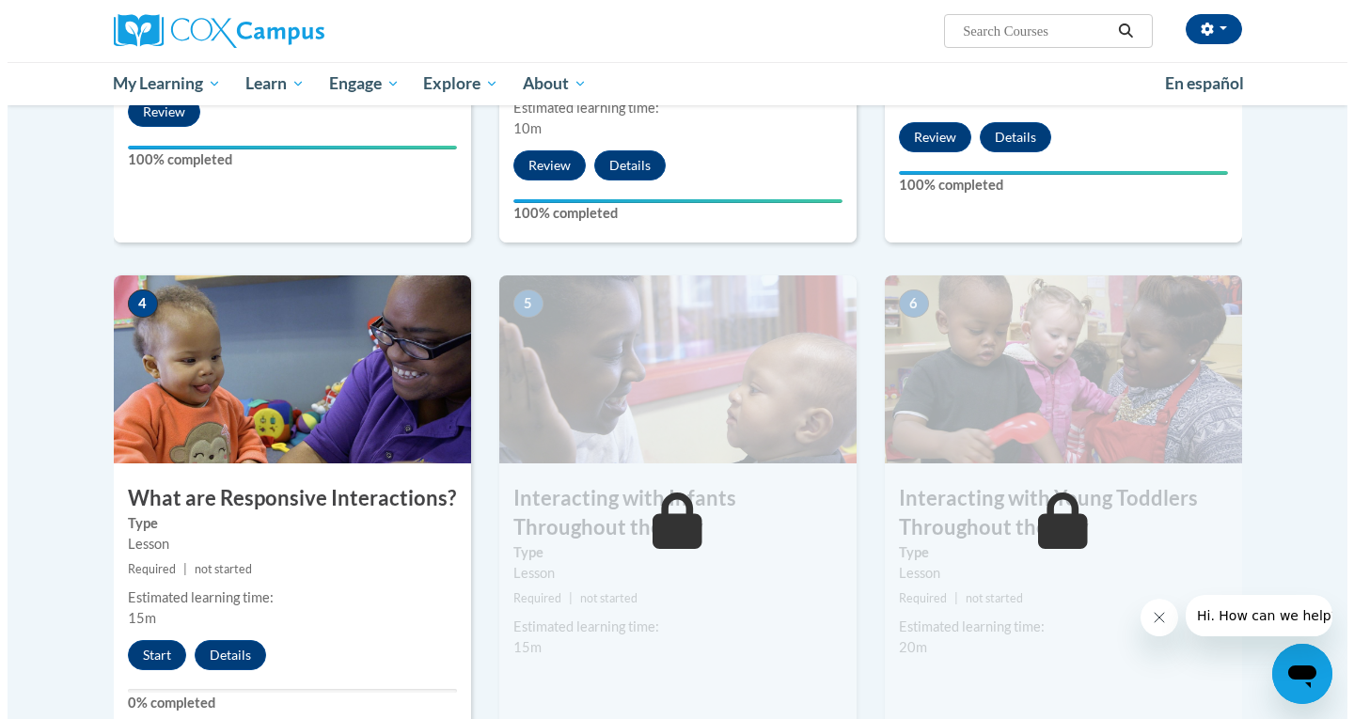
scroll to position [752, 0]
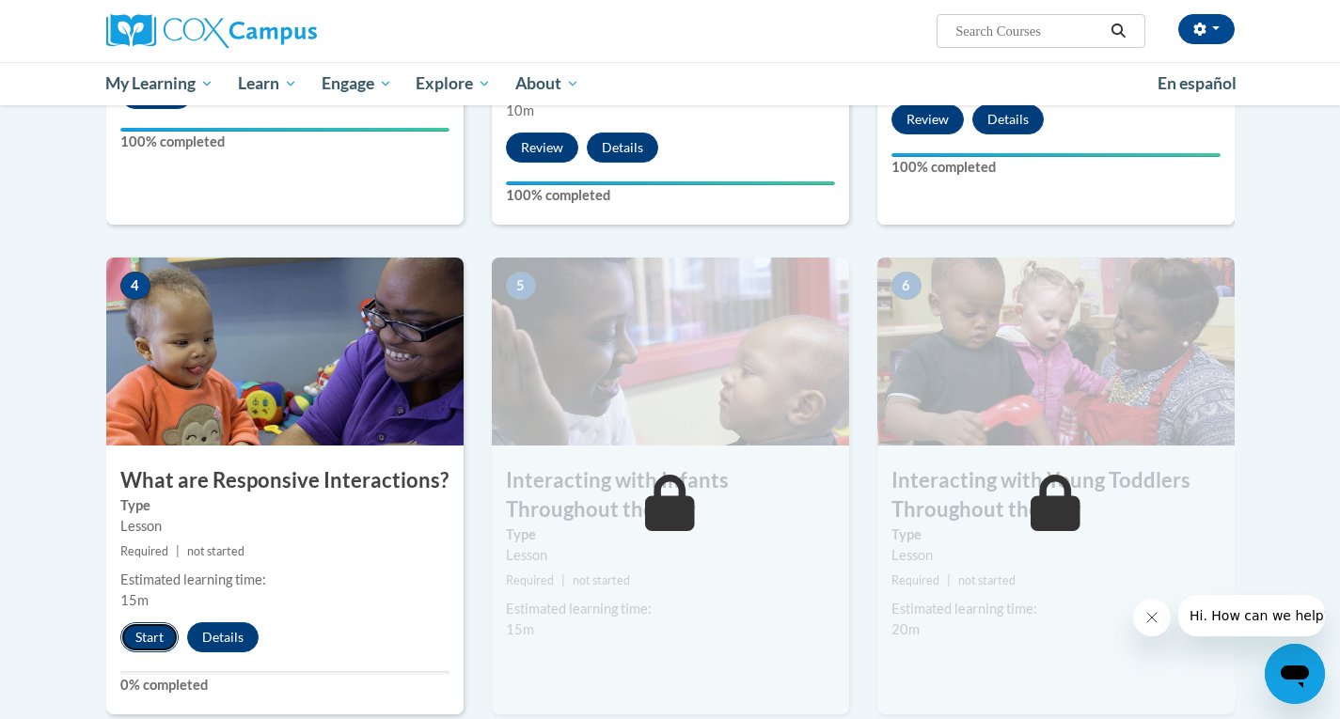
click at [146, 623] on button "Start" at bounding box center [149, 638] width 58 height 30
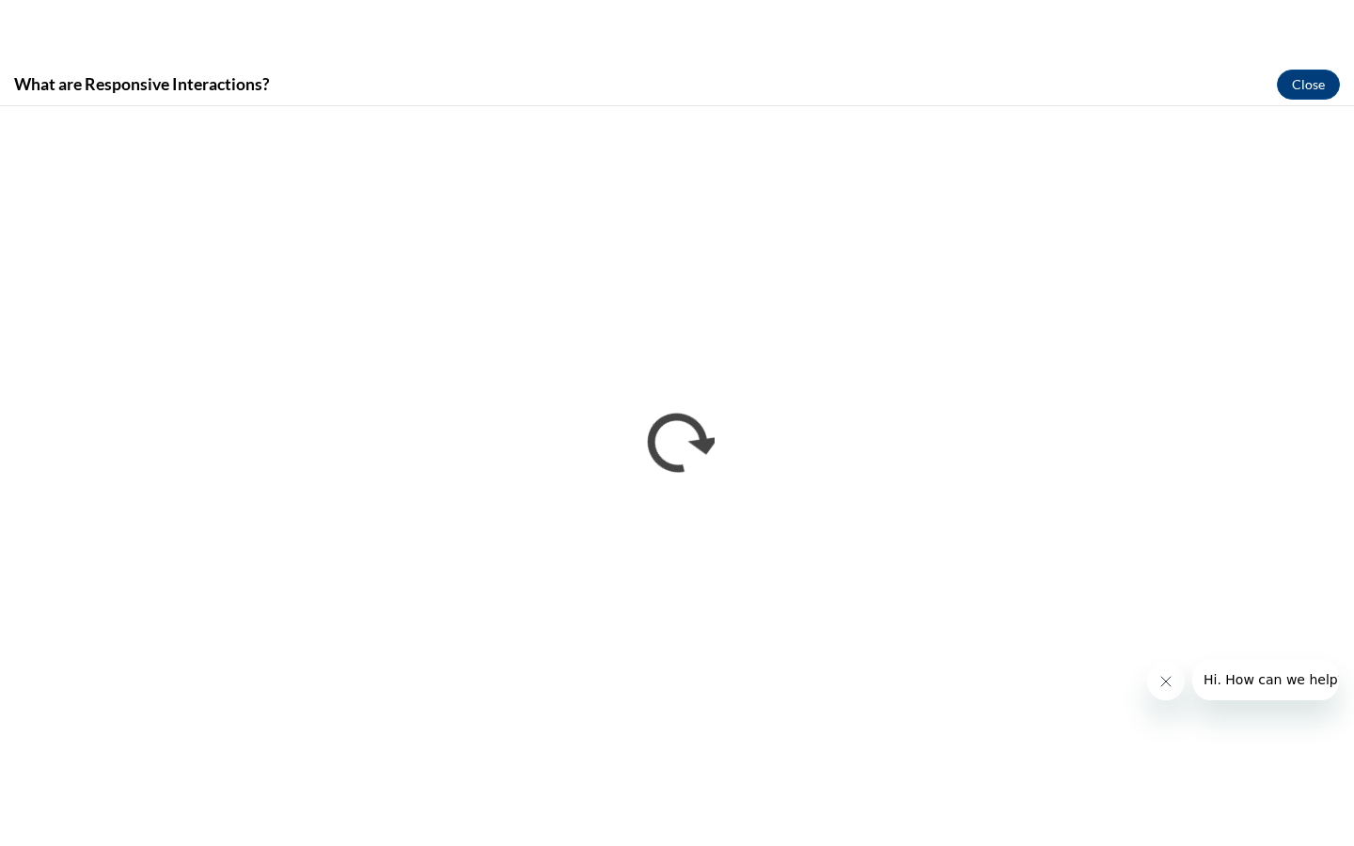
scroll to position [0, 0]
